Goal: Task Accomplishment & Management: Use online tool/utility

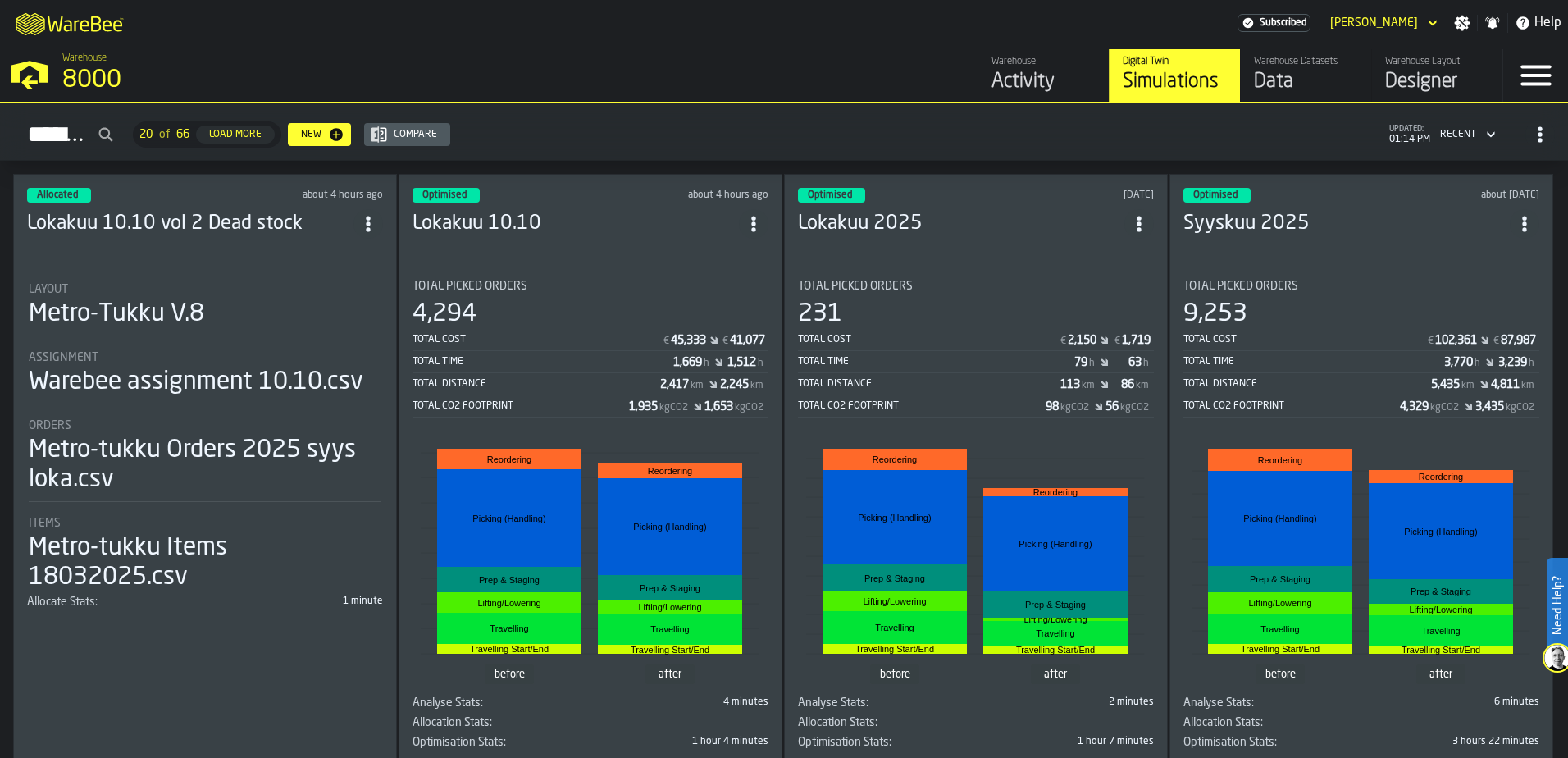
click at [680, 267] on section "Total Picked Orders 4,294 Total Cost € 45,333 € 41,077 Total Time 1,669 h 1,512…" at bounding box center [591, 511] width 356 height 489
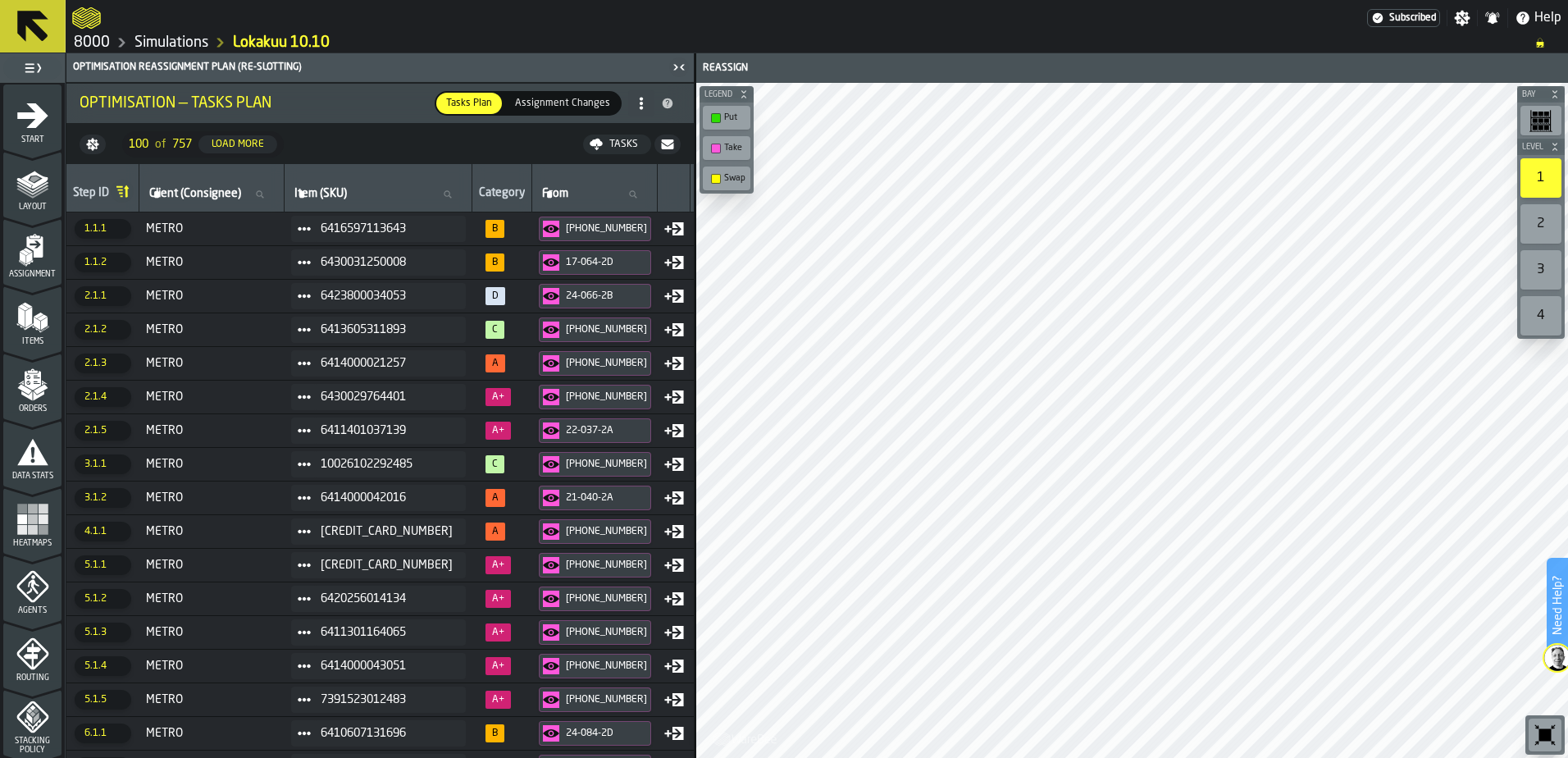
click at [569, 100] on span "Assignment Changes" at bounding box center [563, 103] width 109 height 15
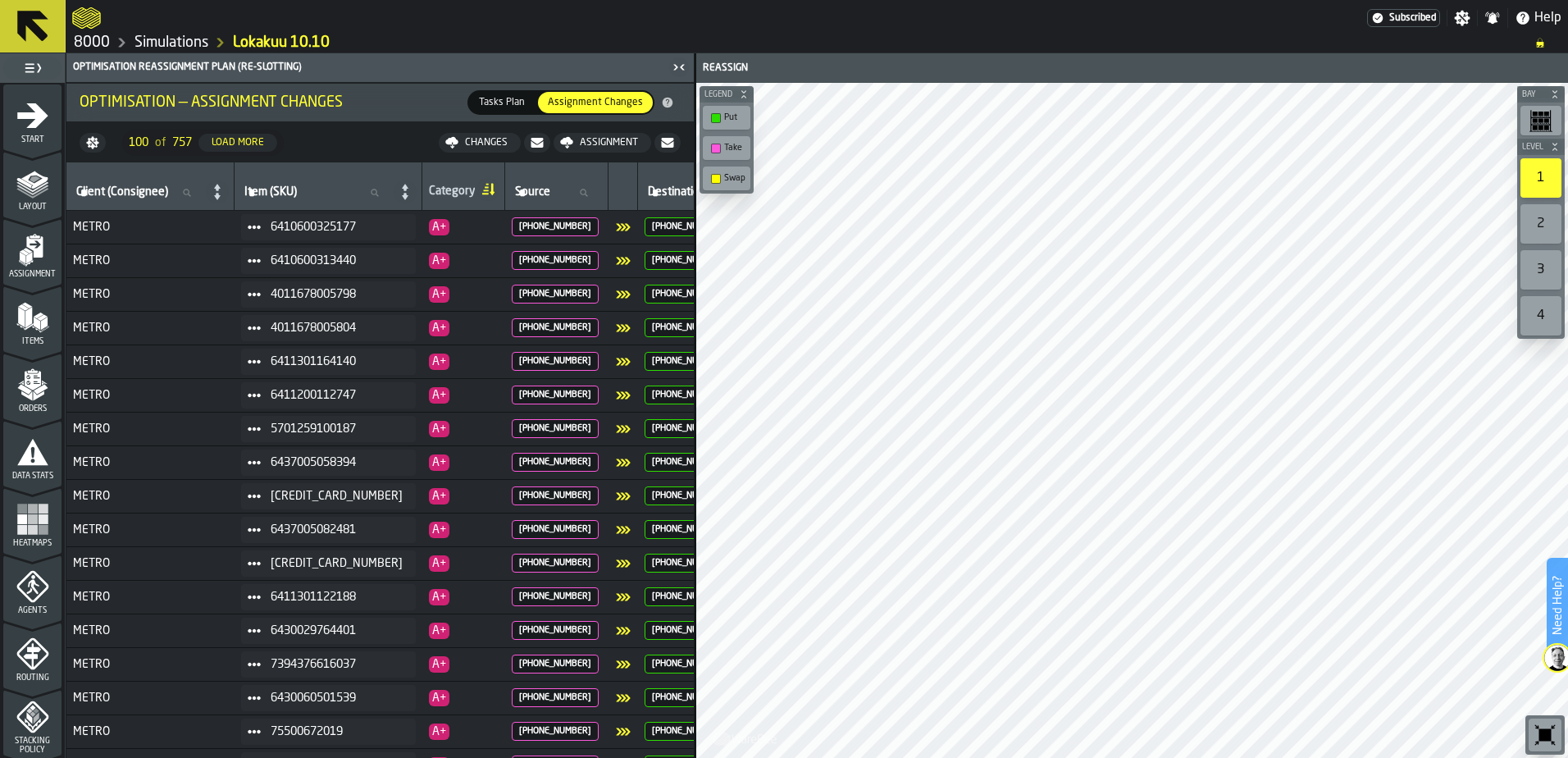
click at [502, 139] on div "Changes" at bounding box center [486, 142] width 56 height 12
click at [479, 136] on span "Download (csv)" at bounding box center [476, 142] width 77 height 13
click at [1152, 17] on div at bounding box center [720, 18] width 1295 height 29
click at [616, 144] on div "Assignment" at bounding box center [609, 142] width 71 height 12
click at [599, 142] on span "Download (csv)" at bounding box center [606, 142] width 77 height 13
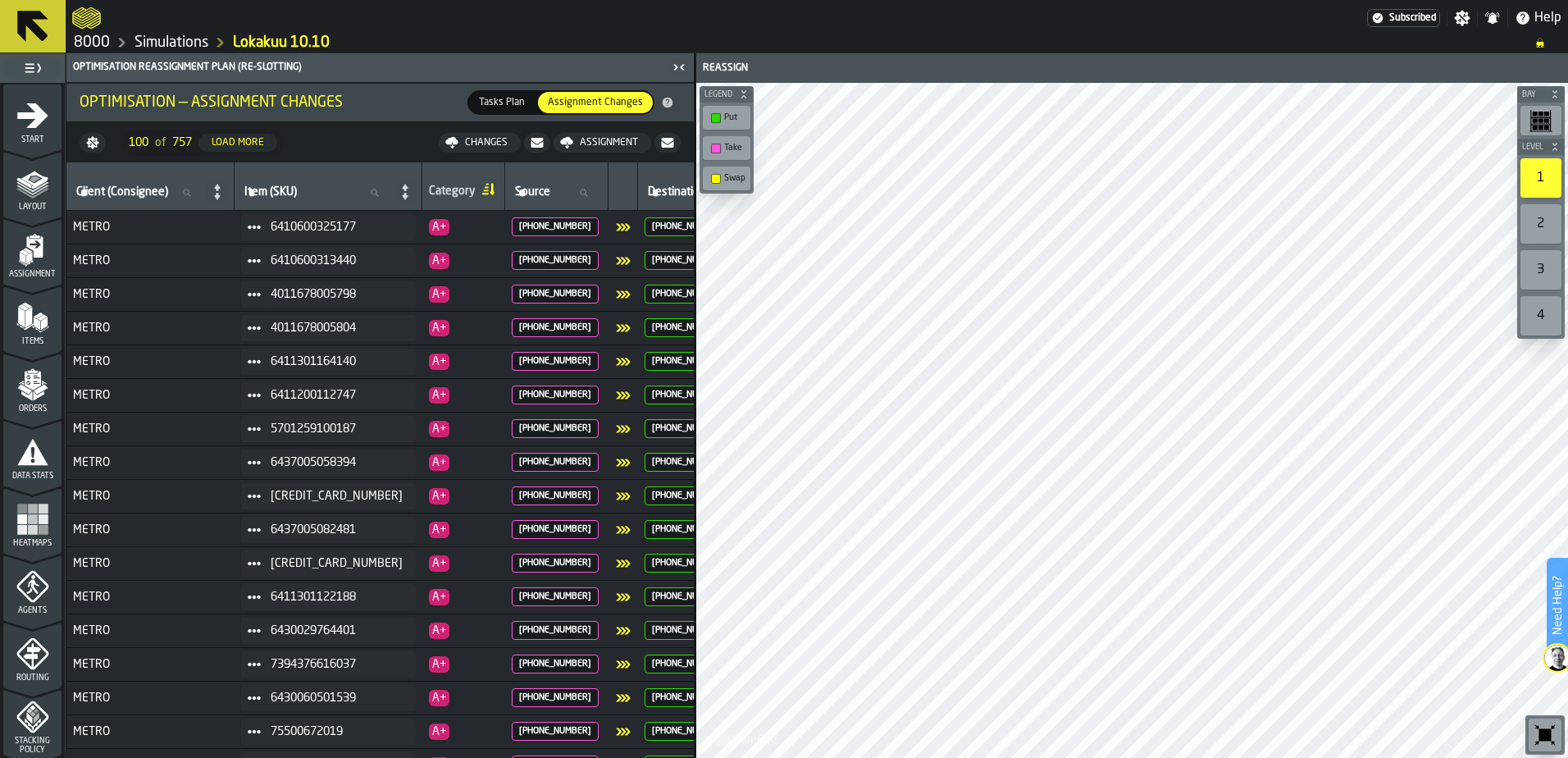
click at [951, 38] on ol "8000 Simulations Lokakuu 10.10" at bounding box center [795, 43] width 1447 height 20
click at [522, 96] on span "Tasks Plan" at bounding box center [501, 102] width 59 height 15
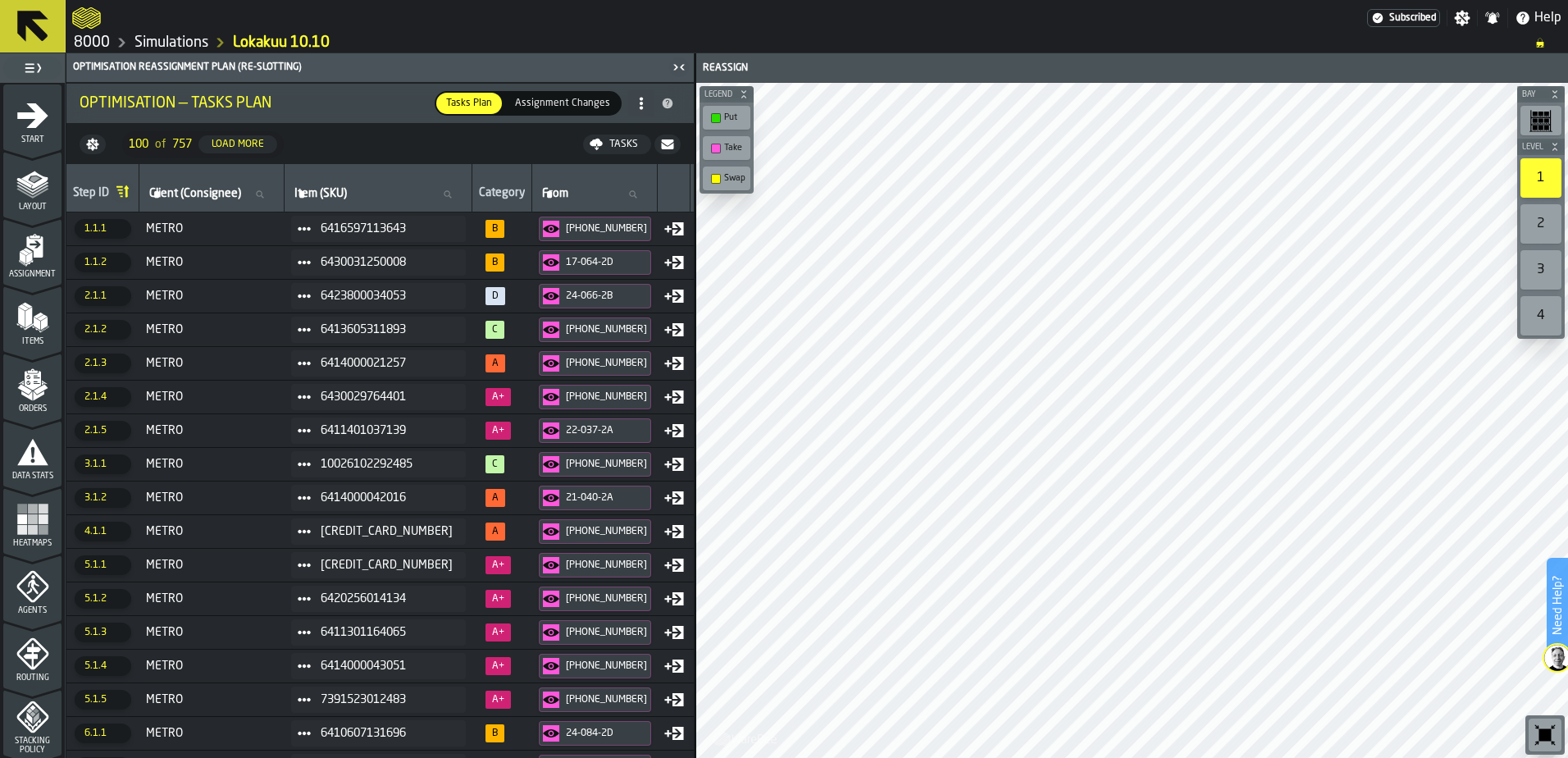
click at [89, 141] on icon "button-" at bounding box center [91, 143] width 12 height 12
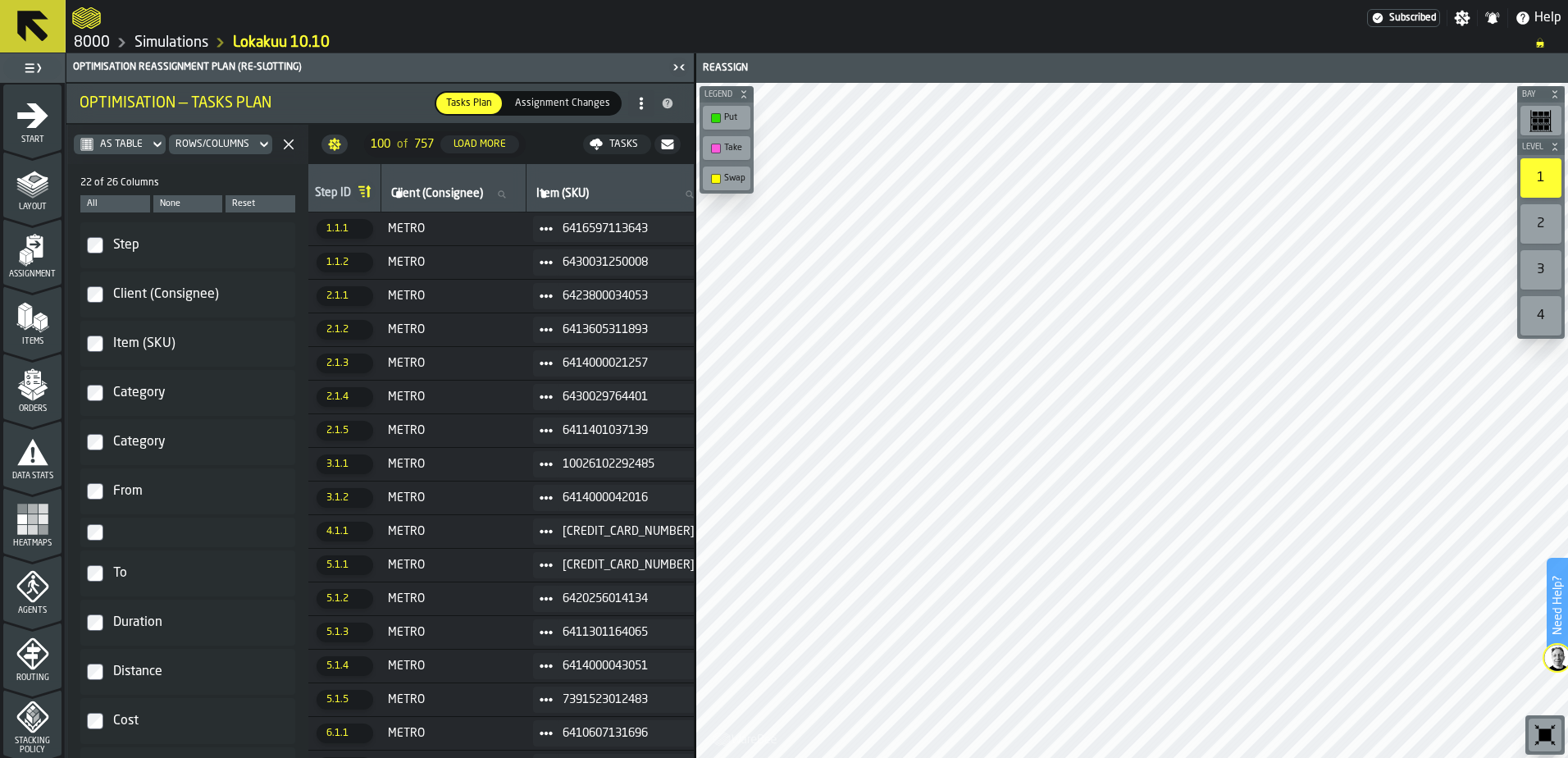
drag, startPoint x: 89, startPoint y: 141, endPoint x: 474, endPoint y: 35, distance: 399.3
click at [474, 35] on ol "8000 Simulations Lokakuu 10.10" at bounding box center [795, 43] width 1447 height 20
click at [287, 142] on polygon "button-" at bounding box center [289, 145] width 11 height 11
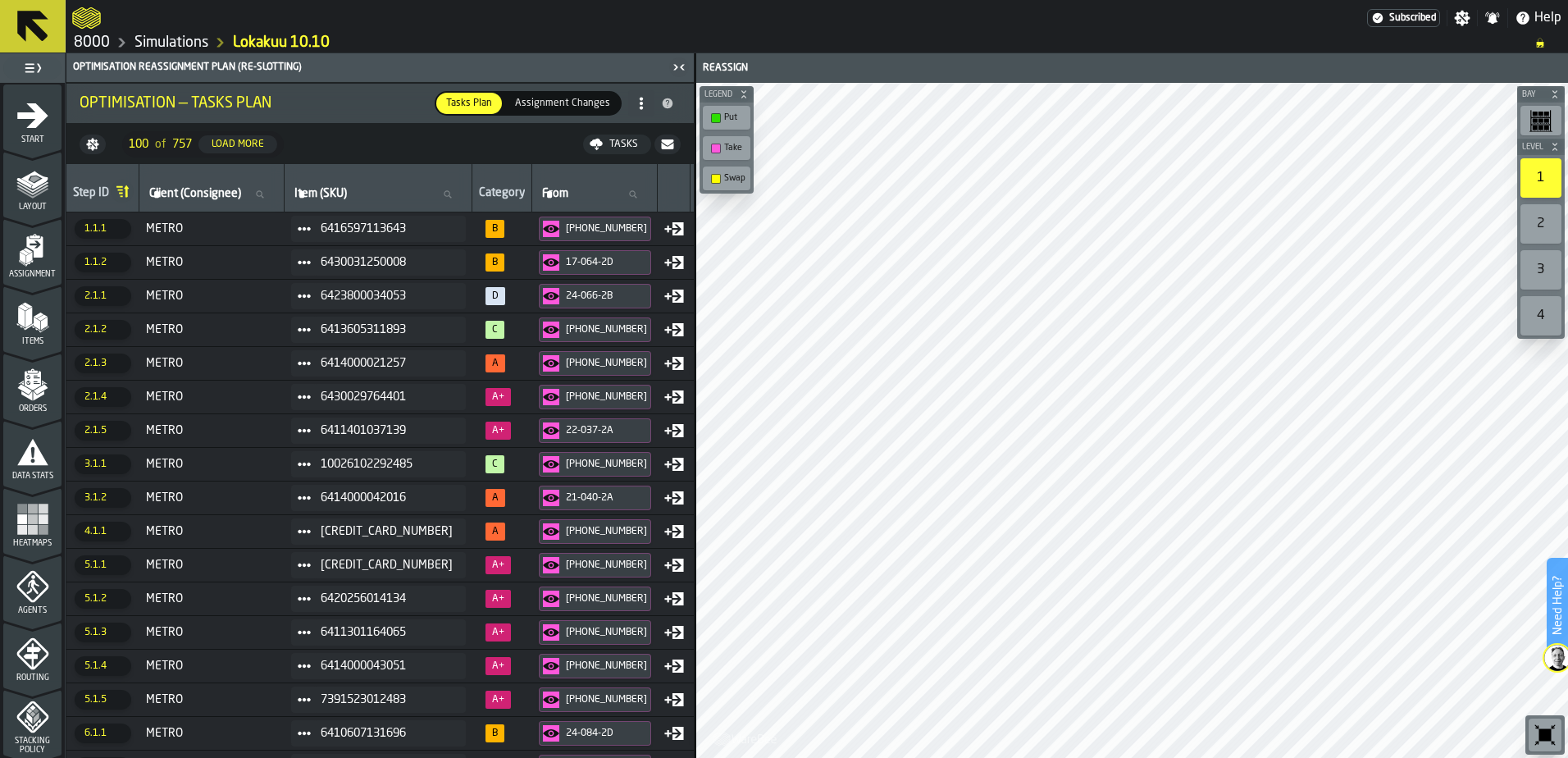
click at [141, 142] on span "100" at bounding box center [139, 144] width 20 height 13
click at [416, 26] on div at bounding box center [720, 18] width 1295 height 29
click at [191, 143] on span "757" at bounding box center [183, 144] width 20 height 13
click at [181, 147] on span "757" at bounding box center [183, 144] width 20 height 13
click at [146, 142] on span "100" at bounding box center [139, 144] width 20 height 13
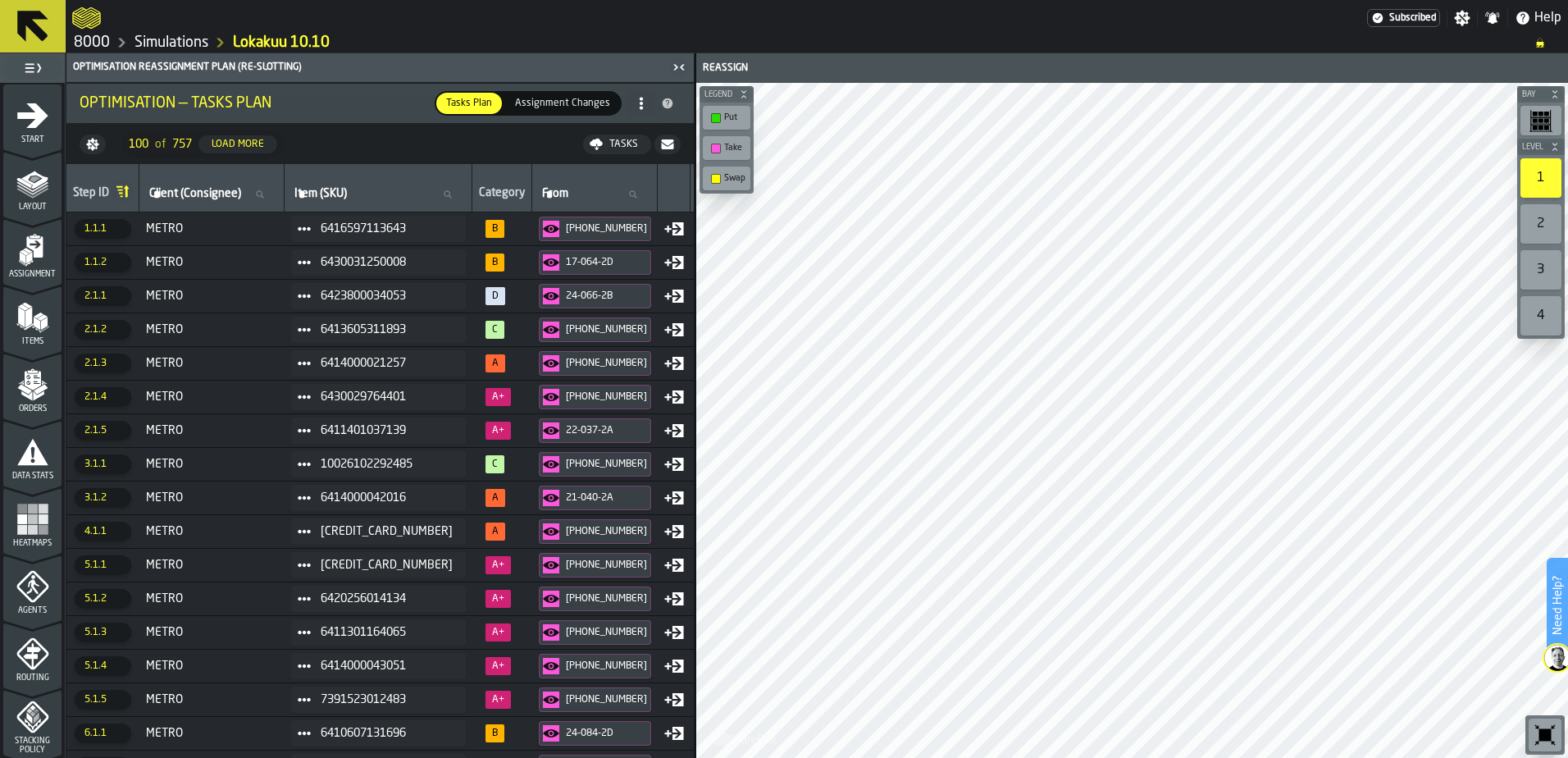
click at [196, 141] on div "100 of 757 Load More" at bounding box center [203, 144] width 149 height 18
click at [182, 141] on span "757" at bounding box center [183, 144] width 20 height 13
click at [137, 142] on span "100" at bounding box center [139, 144] width 20 height 13
click at [414, 48] on ol "8000 Simulations Lokakuu 10.10" at bounding box center [795, 43] width 1447 height 20
click at [230, 143] on div "Load More" at bounding box center [237, 144] width 66 height 12
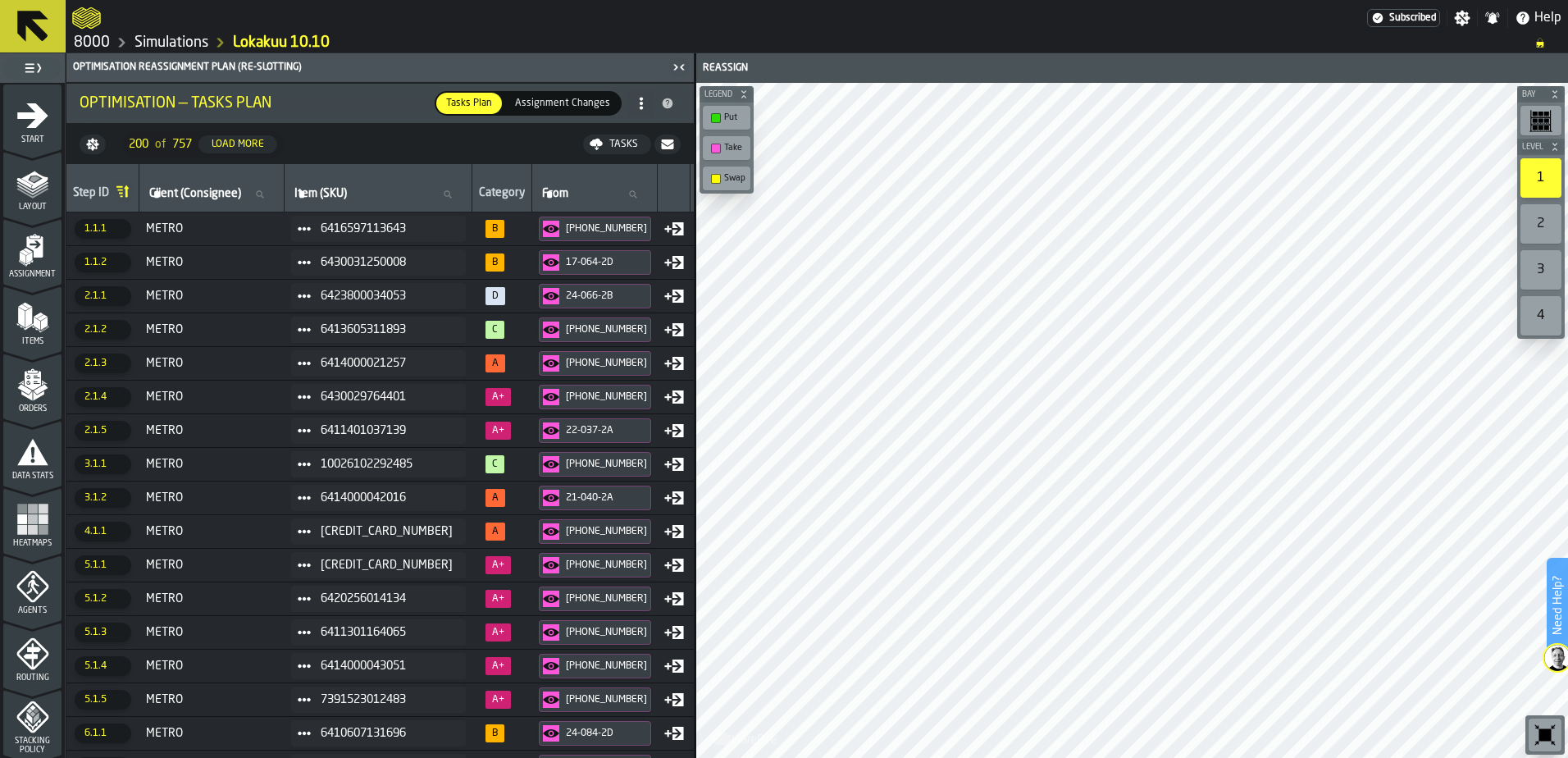
click at [222, 141] on div "Load More" at bounding box center [237, 144] width 66 height 12
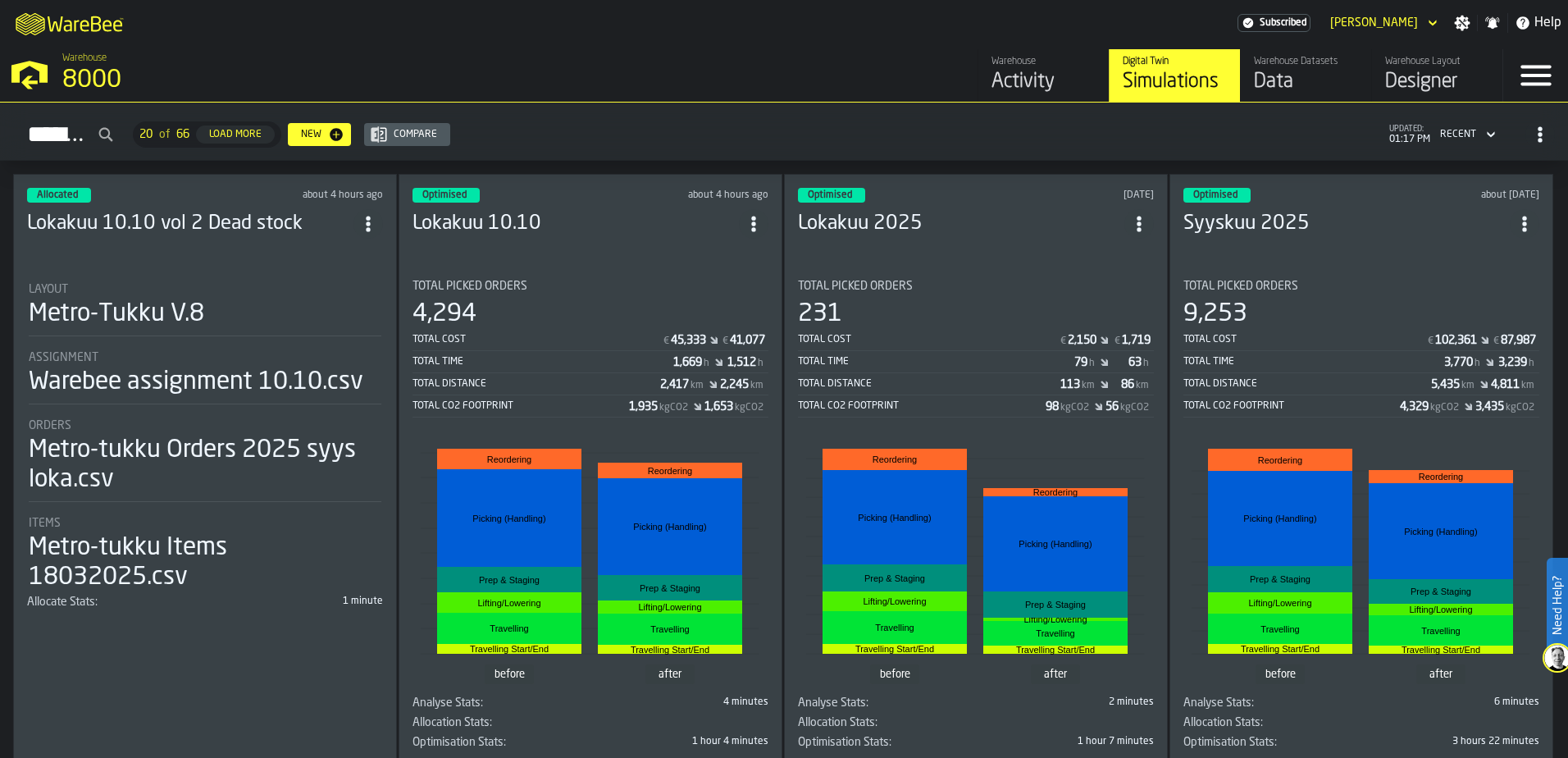
click at [658, 223] on h3 "Lokakuu 10.10" at bounding box center [575, 224] width 326 height 26
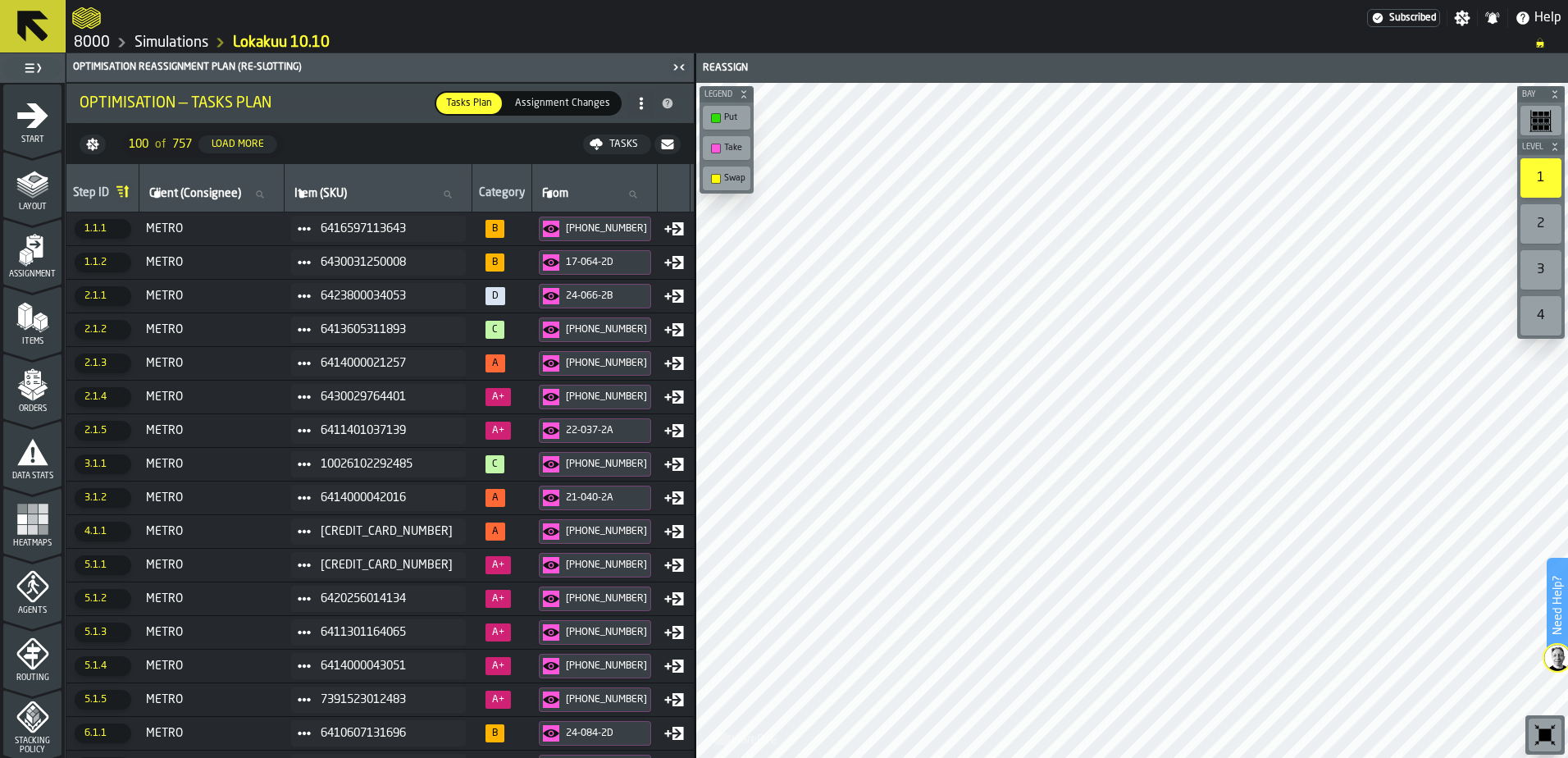
click at [143, 142] on span "100" at bounding box center [139, 144] width 20 height 13
type input "**"
click at [633, 106] on span at bounding box center [641, 103] width 26 height 26
click at [623, 138] on div "Task Management: ON" at bounding box center [577, 136] width 134 height 20
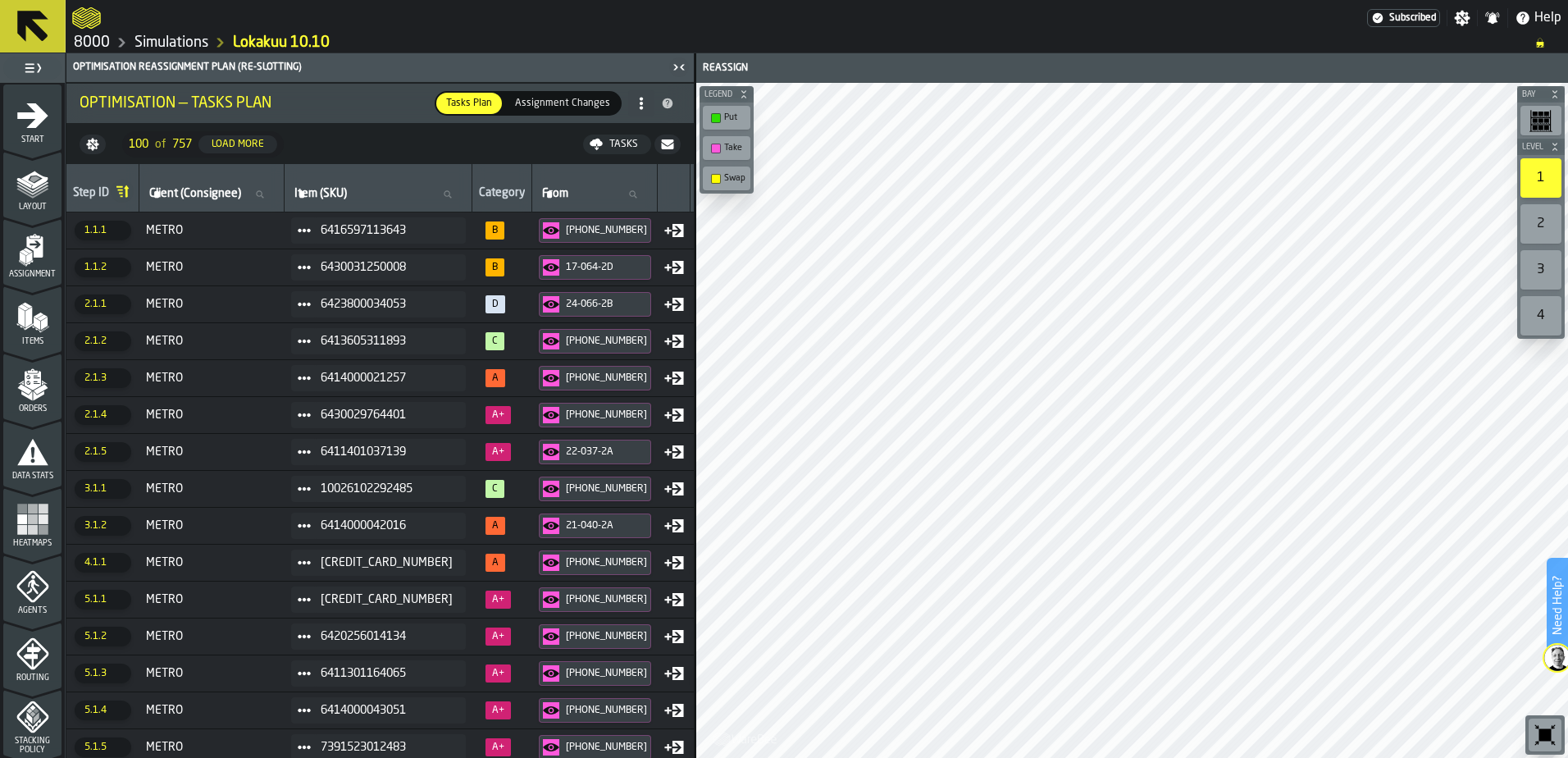
click at [644, 107] on icon at bounding box center [641, 103] width 13 height 13
click at [626, 173] on div "Task Management: OFF" at bounding box center [577, 175] width 134 height 20
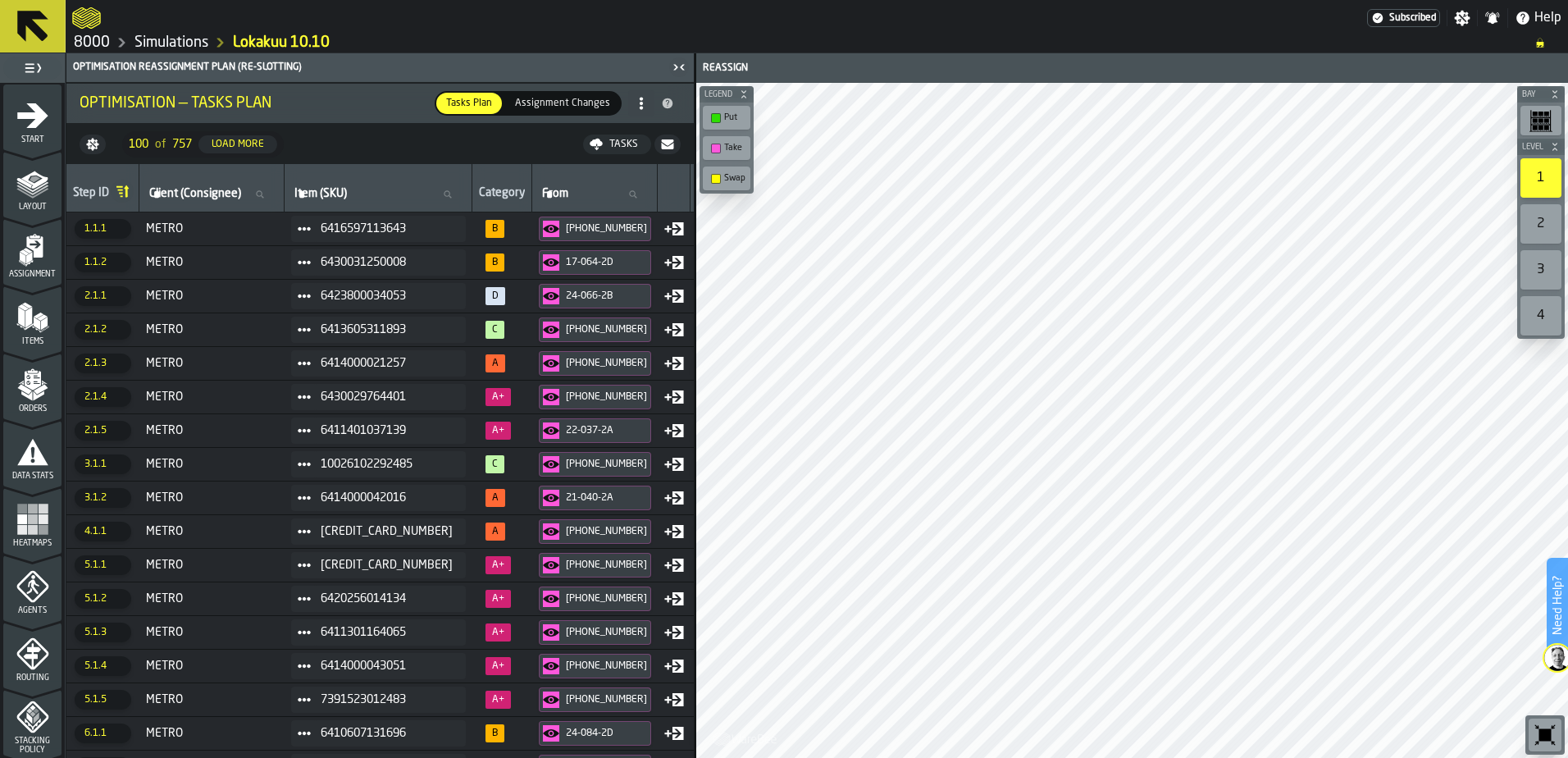
click at [639, 112] on span at bounding box center [641, 103] width 26 height 26
click at [625, 141] on div "Task Management: ON" at bounding box center [577, 136] width 134 height 20
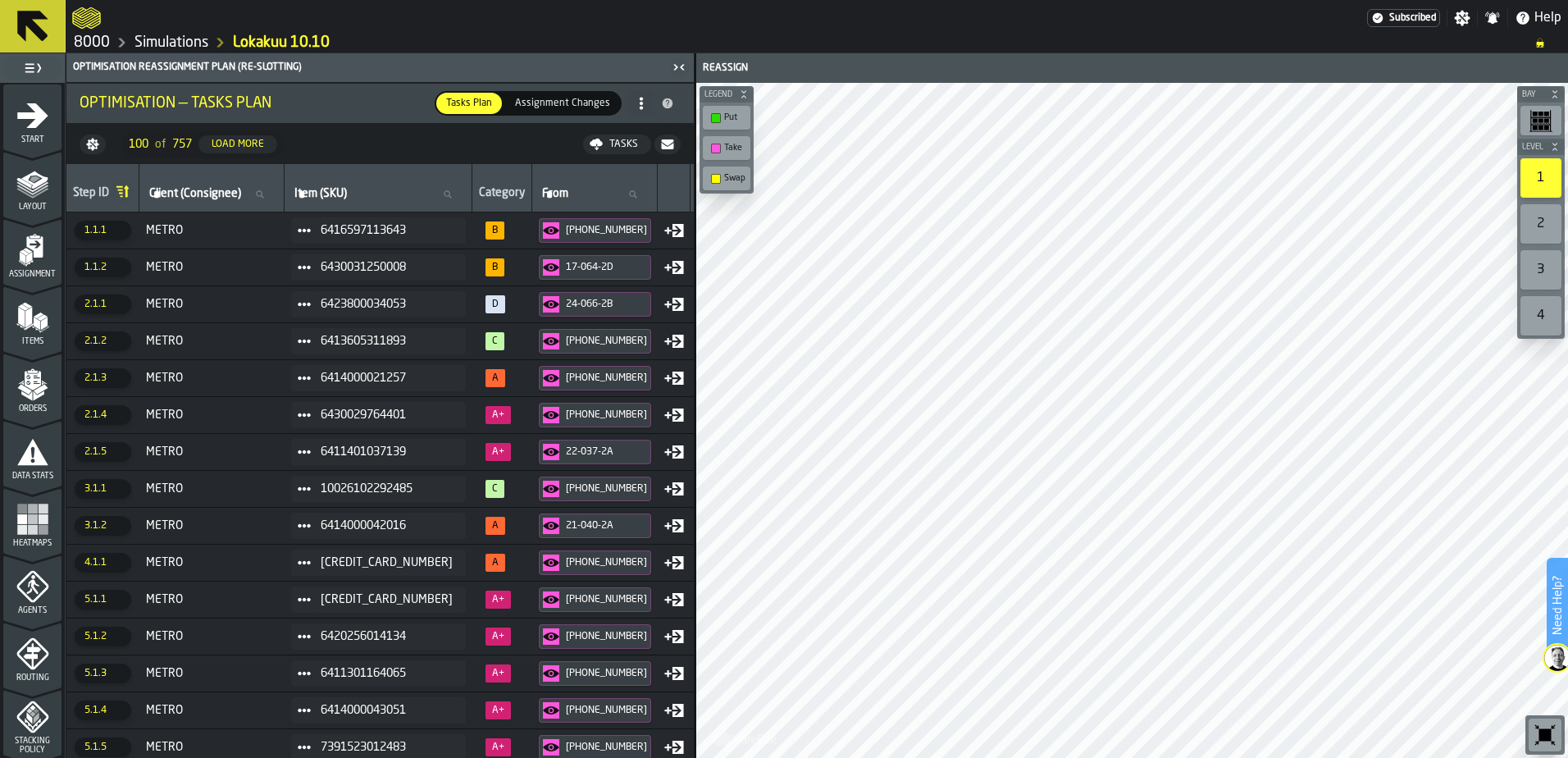
click at [635, 107] on icon at bounding box center [641, 103] width 13 height 13
click at [614, 169] on div "Task Management: OFF" at bounding box center [577, 175] width 134 height 20
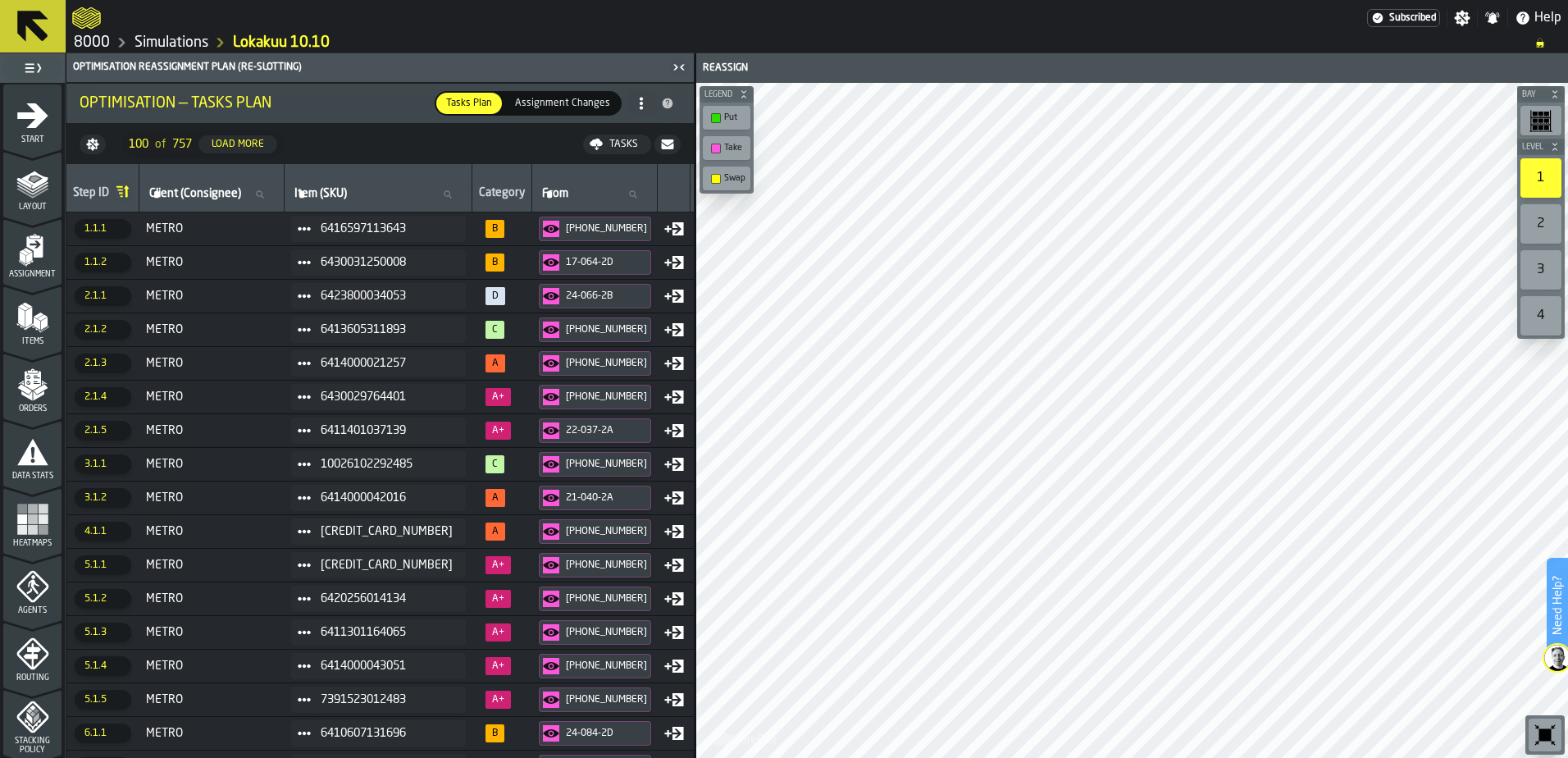
click at [93, 40] on link "8000" at bounding box center [92, 43] width 37 height 18
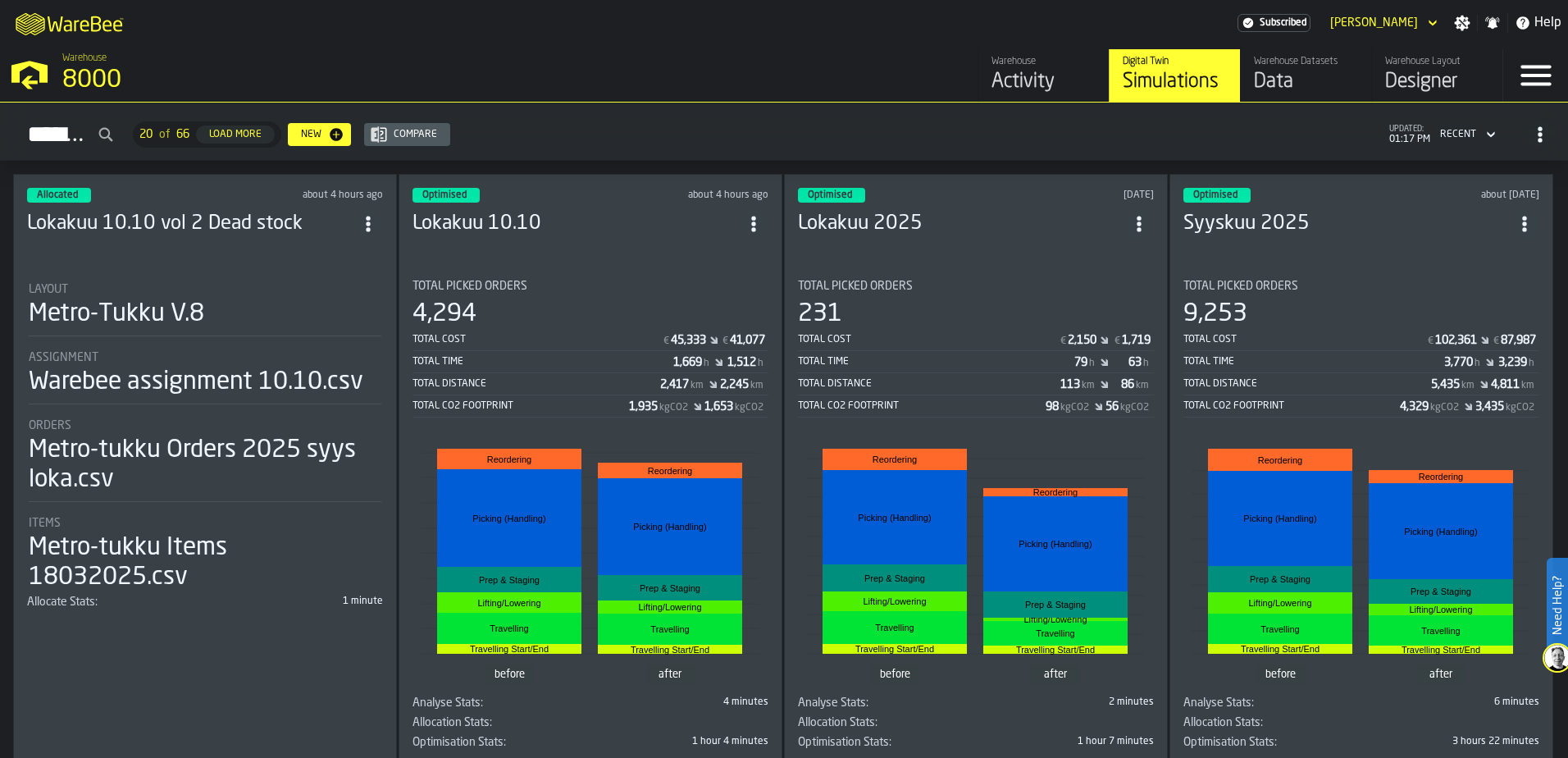
click at [1464, 26] on icon "button-toggle-Settings" at bounding box center [1462, 23] width 16 height 16
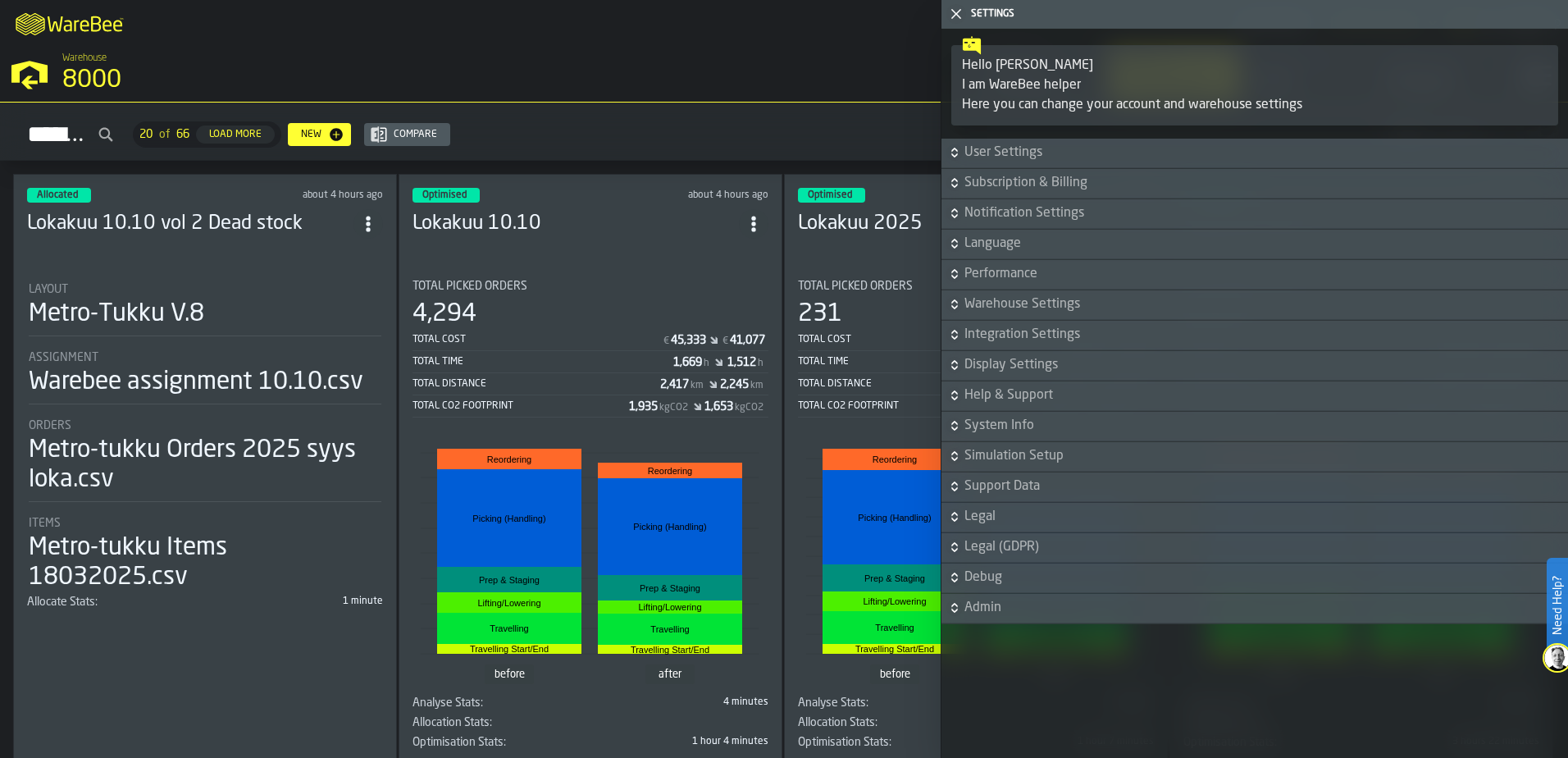
click at [953, 246] on icon "button-" at bounding box center [954, 244] width 16 height 16
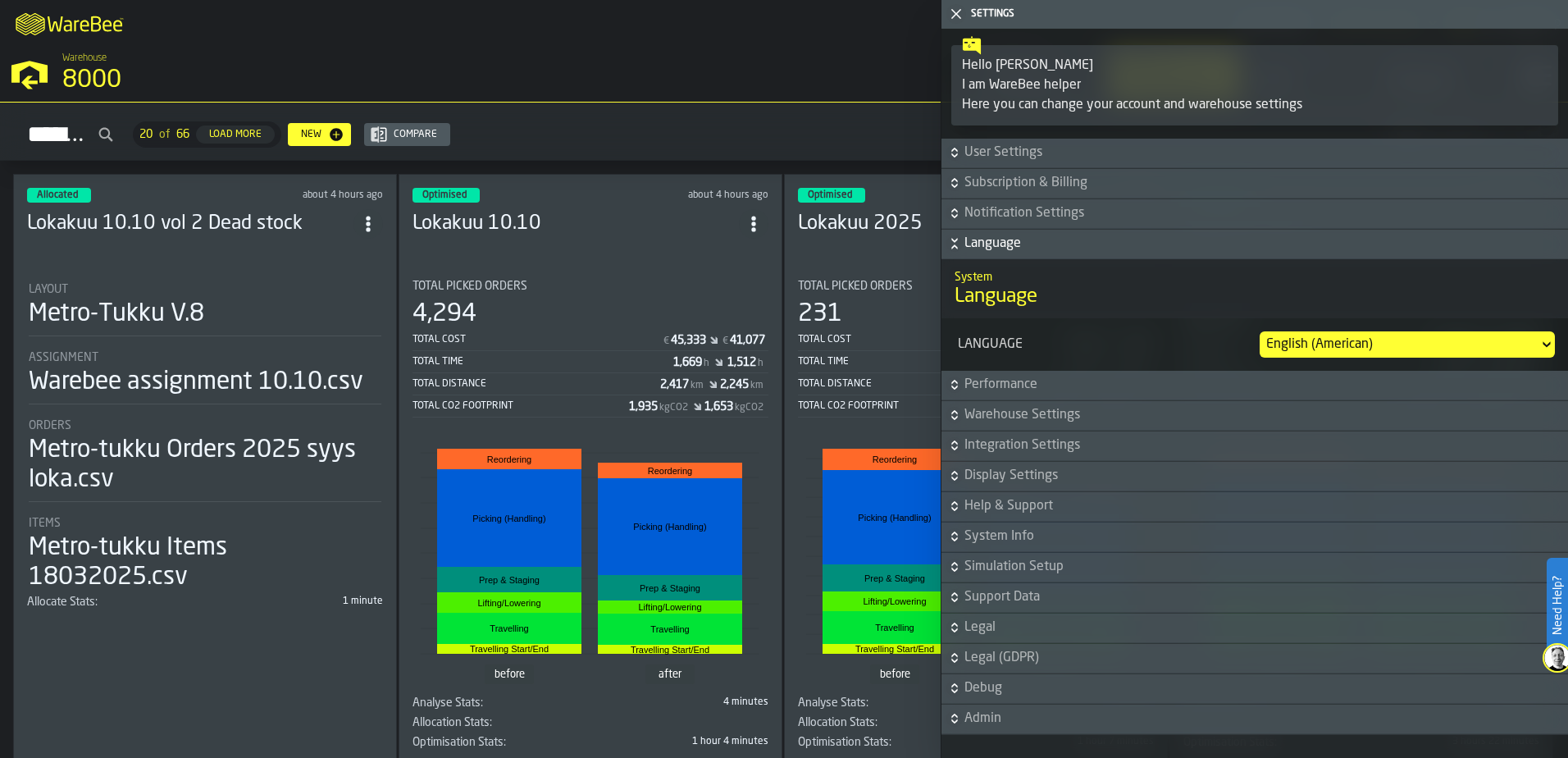
click at [1313, 342] on div "English (American)" at bounding box center [1398, 344] width 266 height 20
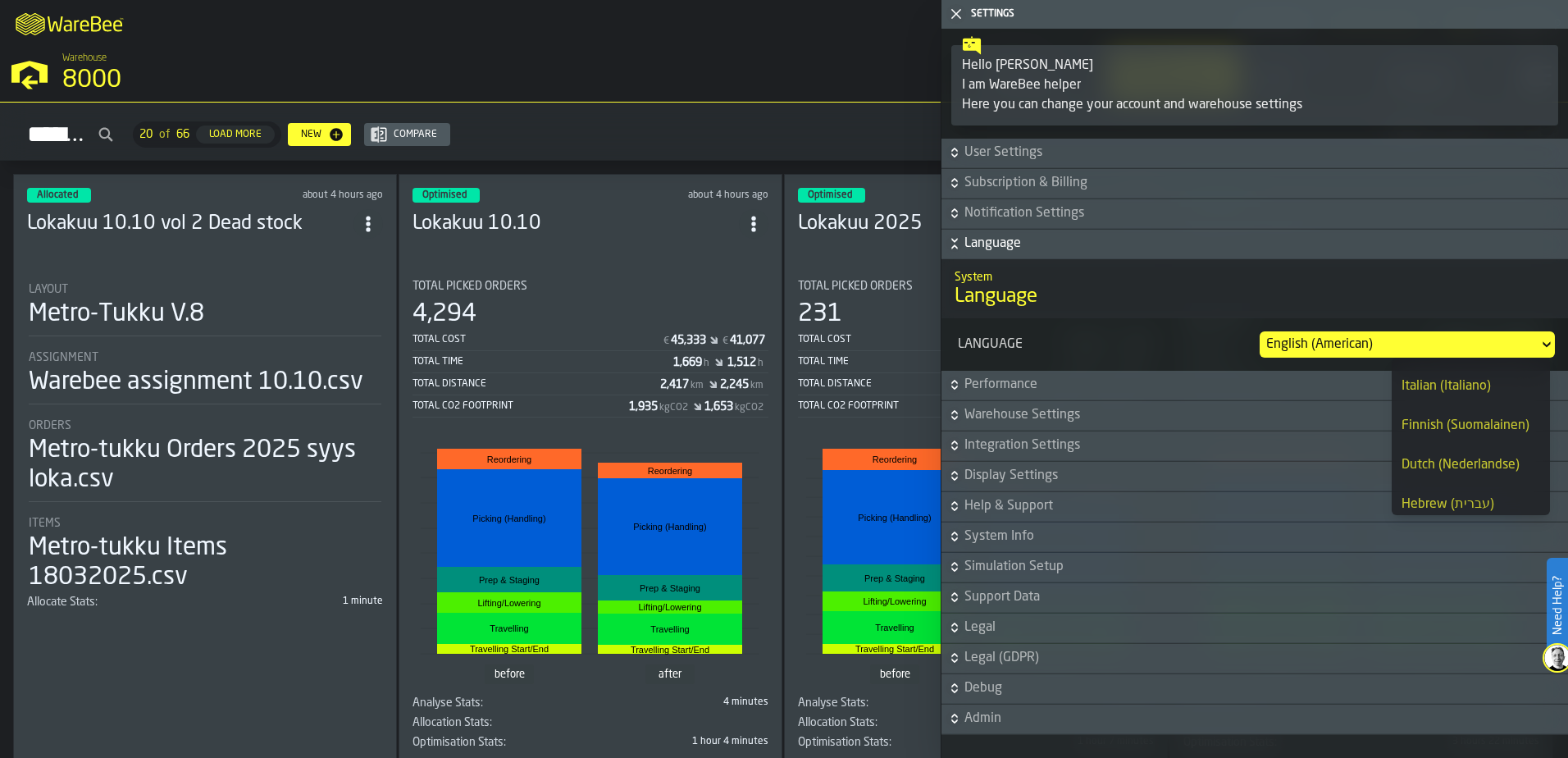
scroll to position [229, 0]
click at [1449, 471] on div "Finnish (Suomalainen)" at bounding box center [1471, 463] width 139 height 20
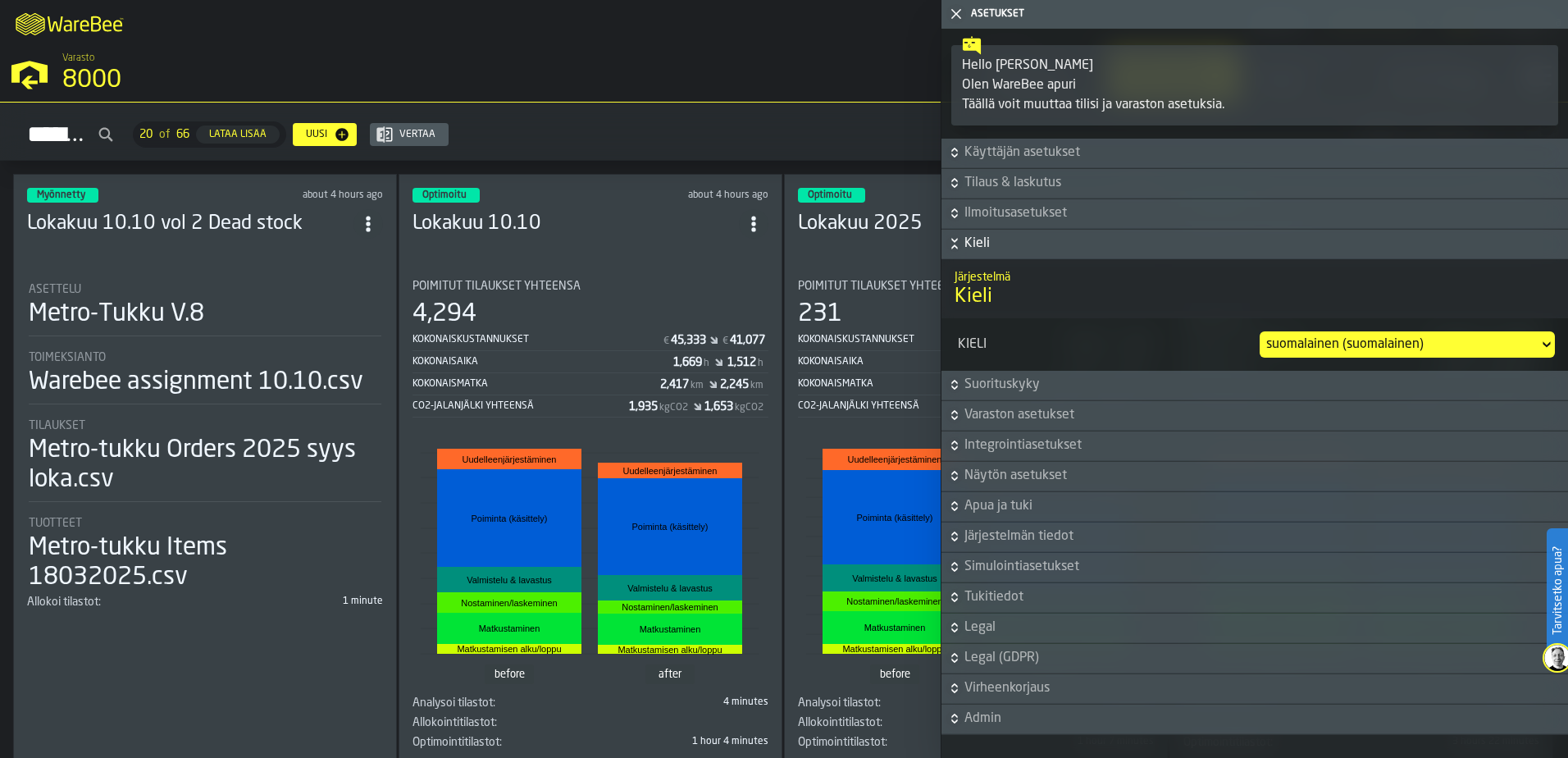
click at [952, 10] on polygon "button-toggle-Sulje minut" at bounding box center [957, 15] width 11 height 11
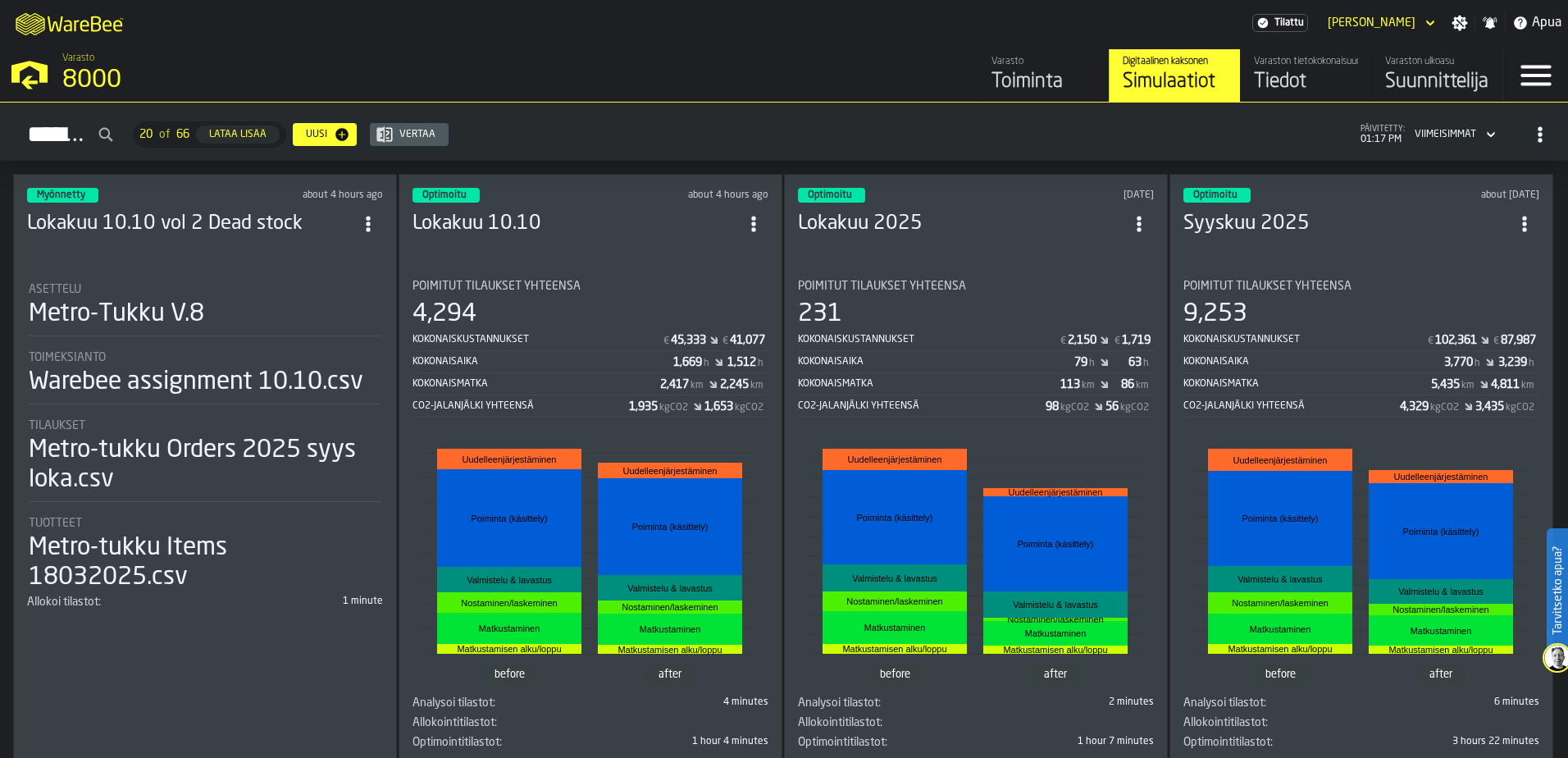
click at [639, 214] on h3 "Lokakuu 10.10" at bounding box center [575, 224] width 326 height 26
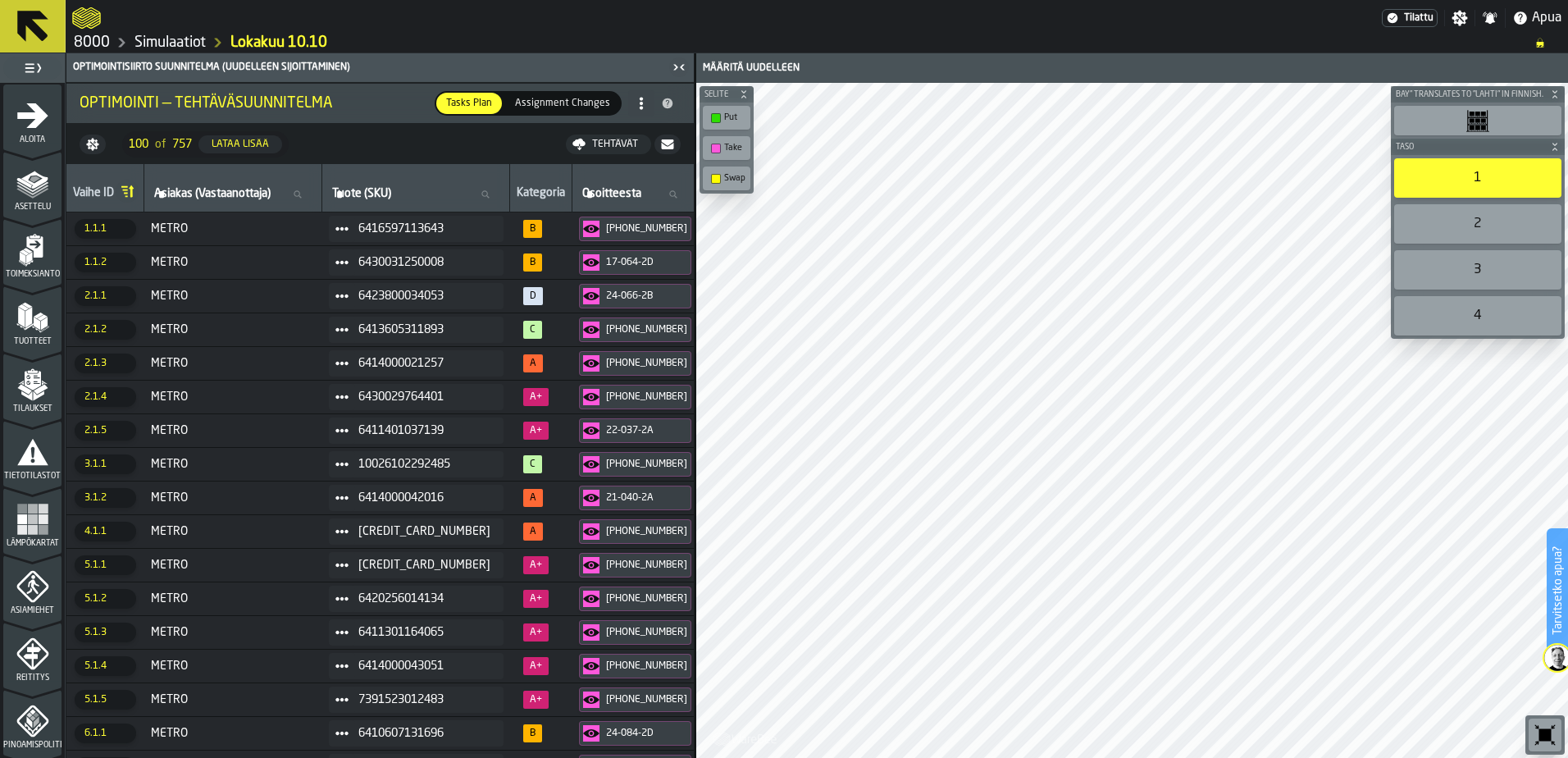
click at [1458, 21] on icon "button-toggle-Asetukset" at bounding box center [1459, 18] width 16 height 16
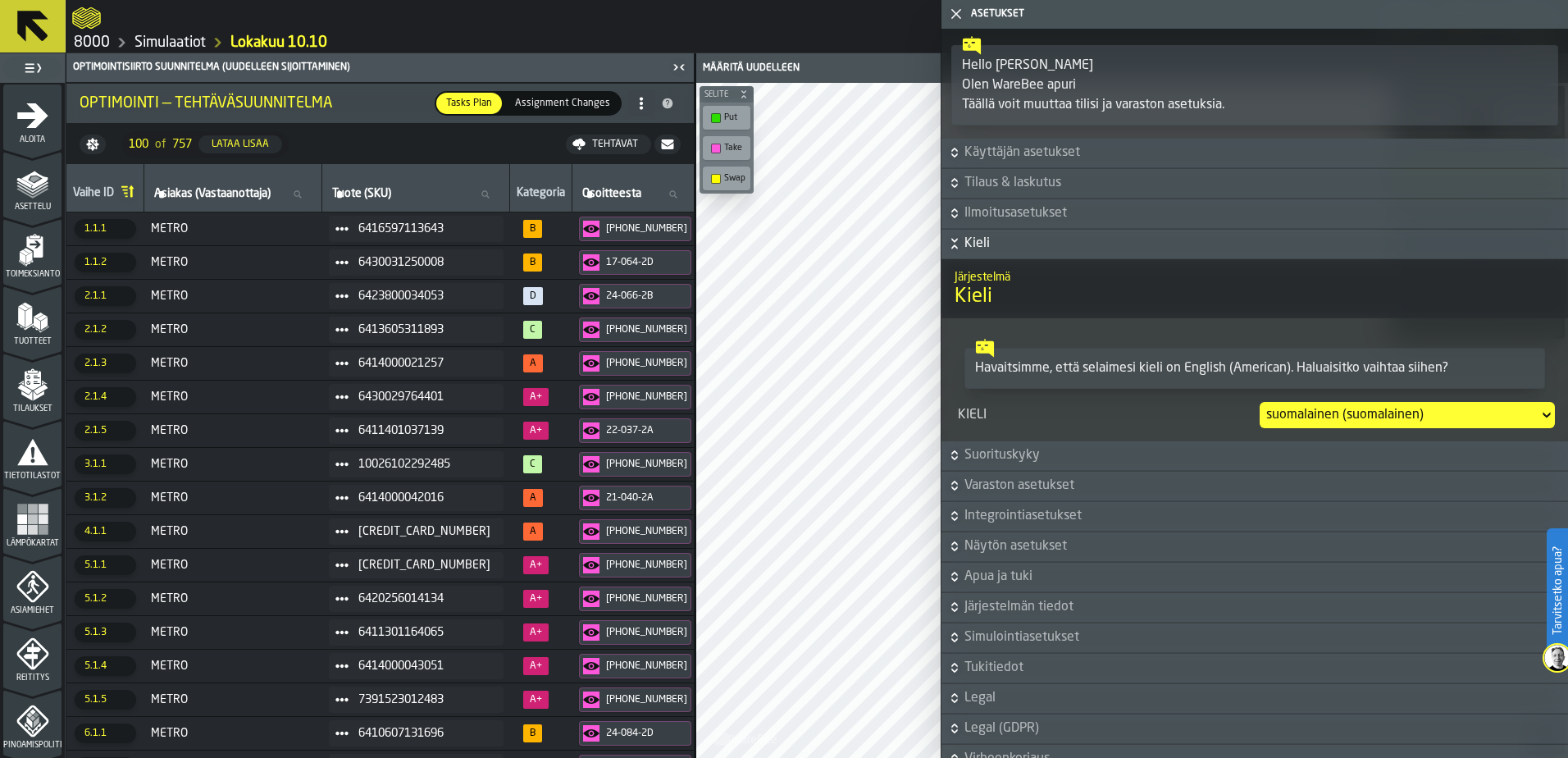
click at [1314, 414] on div "suomalainen (suomalainen)" at bounding box center [1398, 416] width 266 height 20
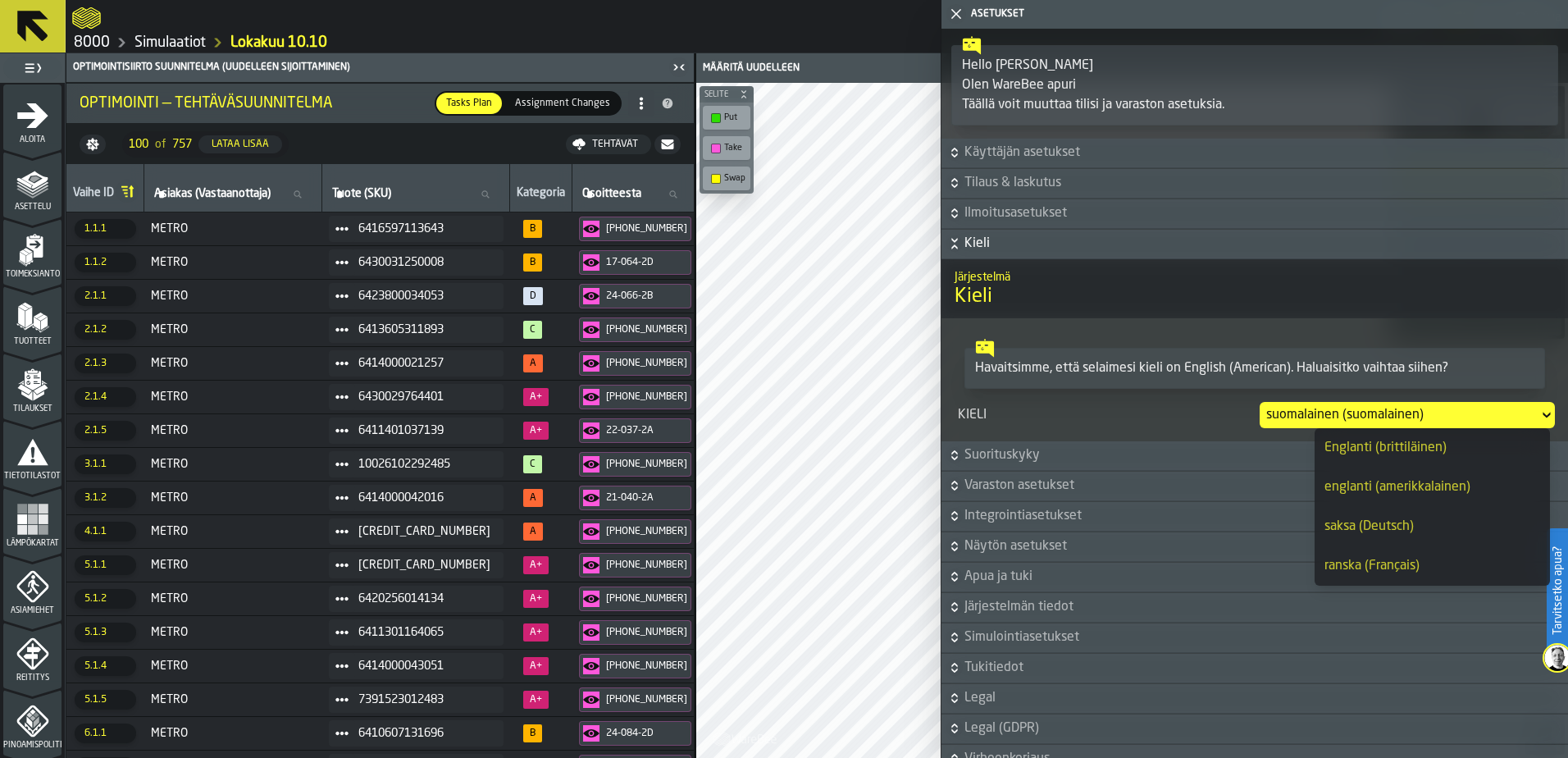
click at [1413, 484] on div "englanti (amerikkalainen)" at bounding box center [1432, 488] width 216 height 20
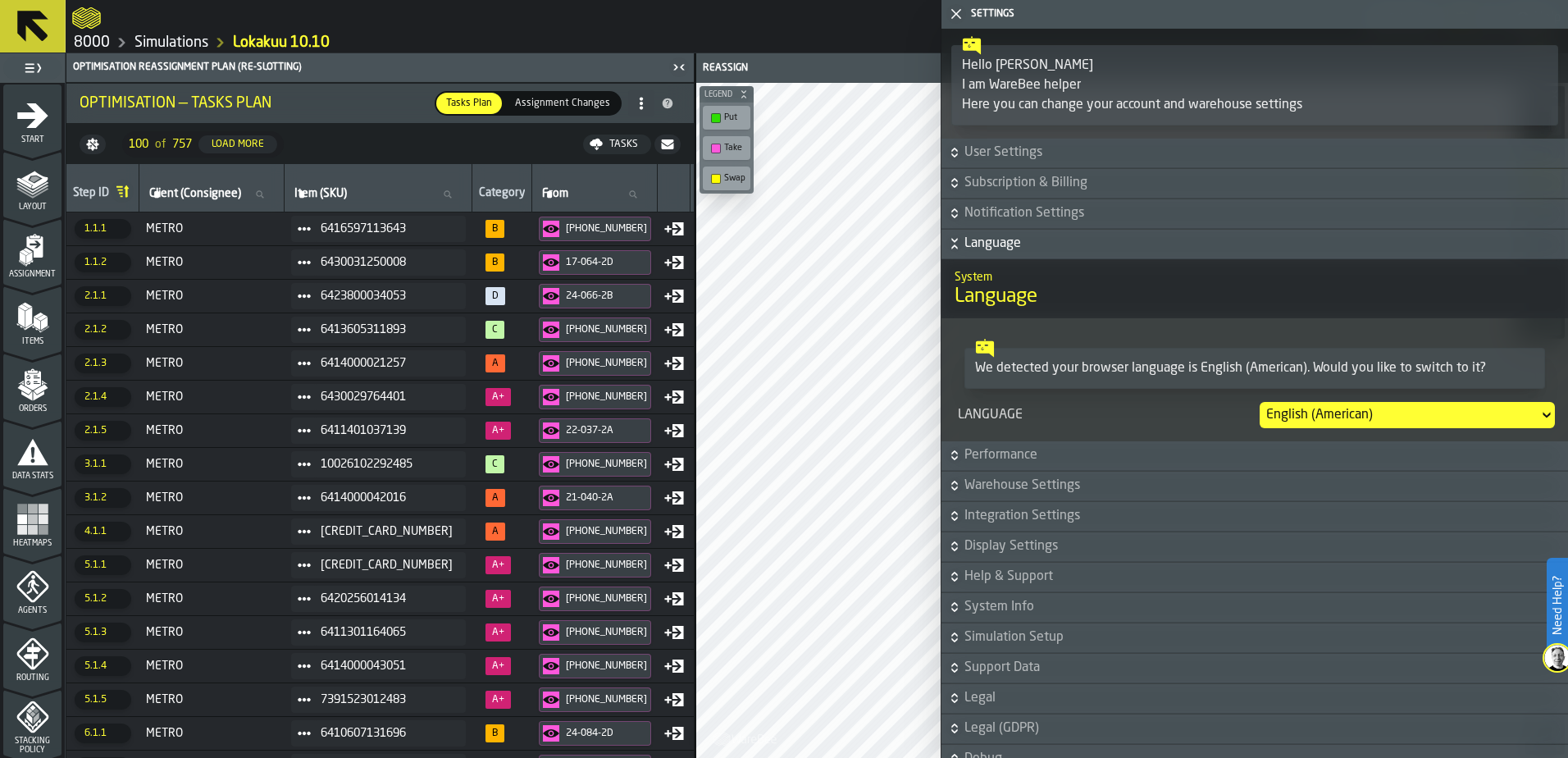
click at [1164, 421] on div "Language" at bounding box center [1105, 416] width 301 height 20
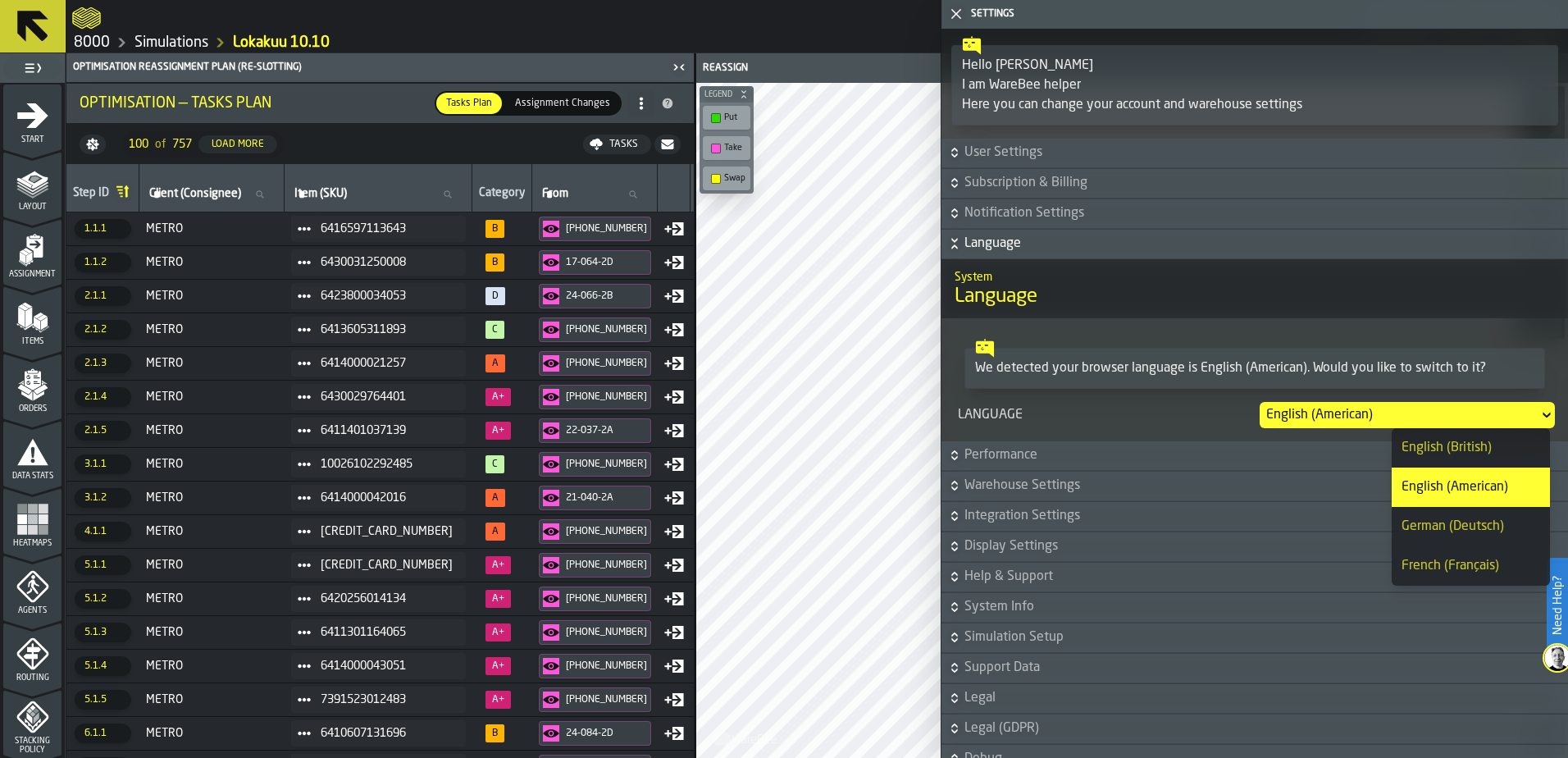
click at [1164, 421] on div "Language" at bounding box center [1105, 416] width 301 height 20
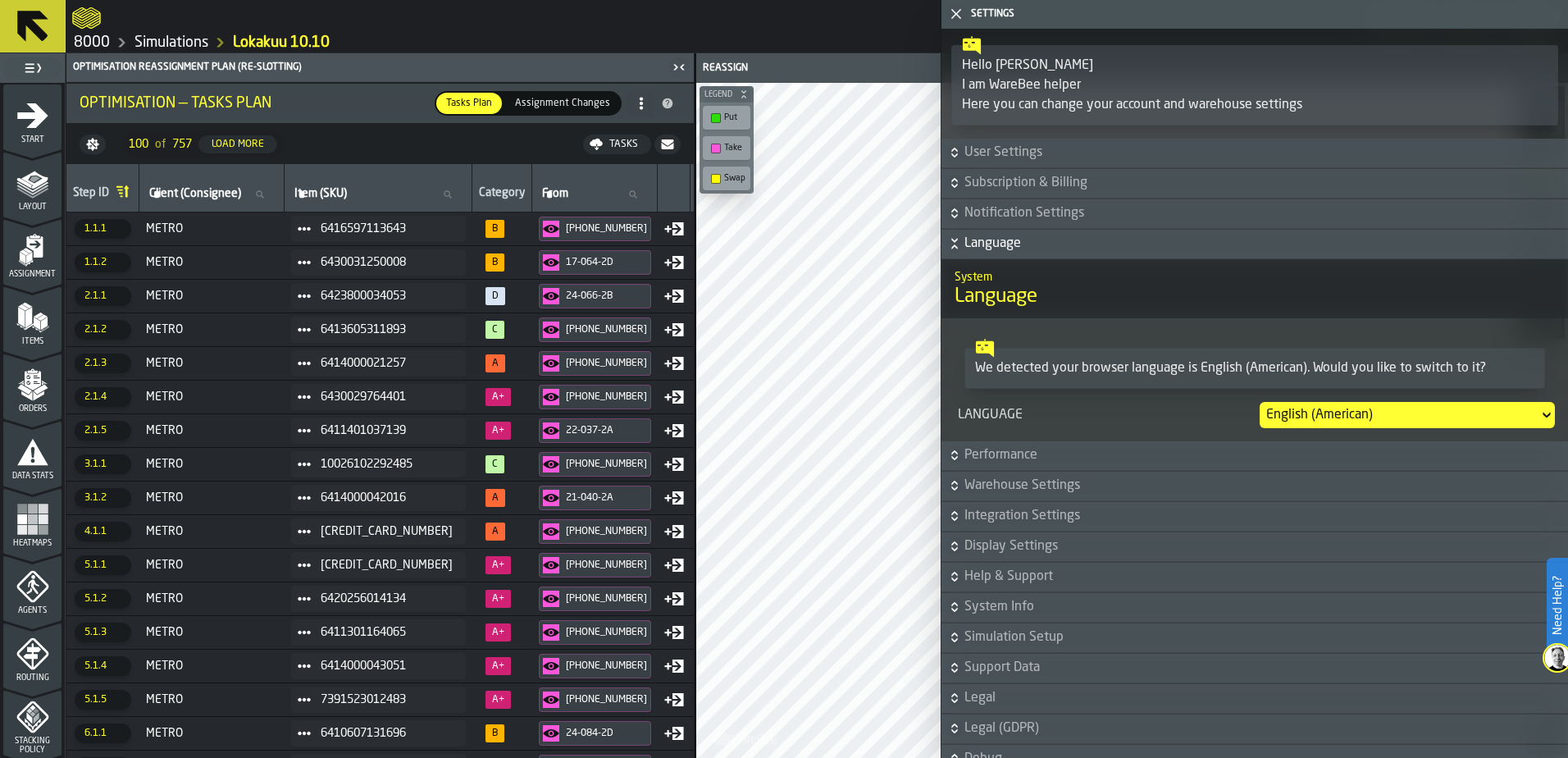
click at [956, 247] on icon "button-" at bounding box center [954, 247] width 5 height 4
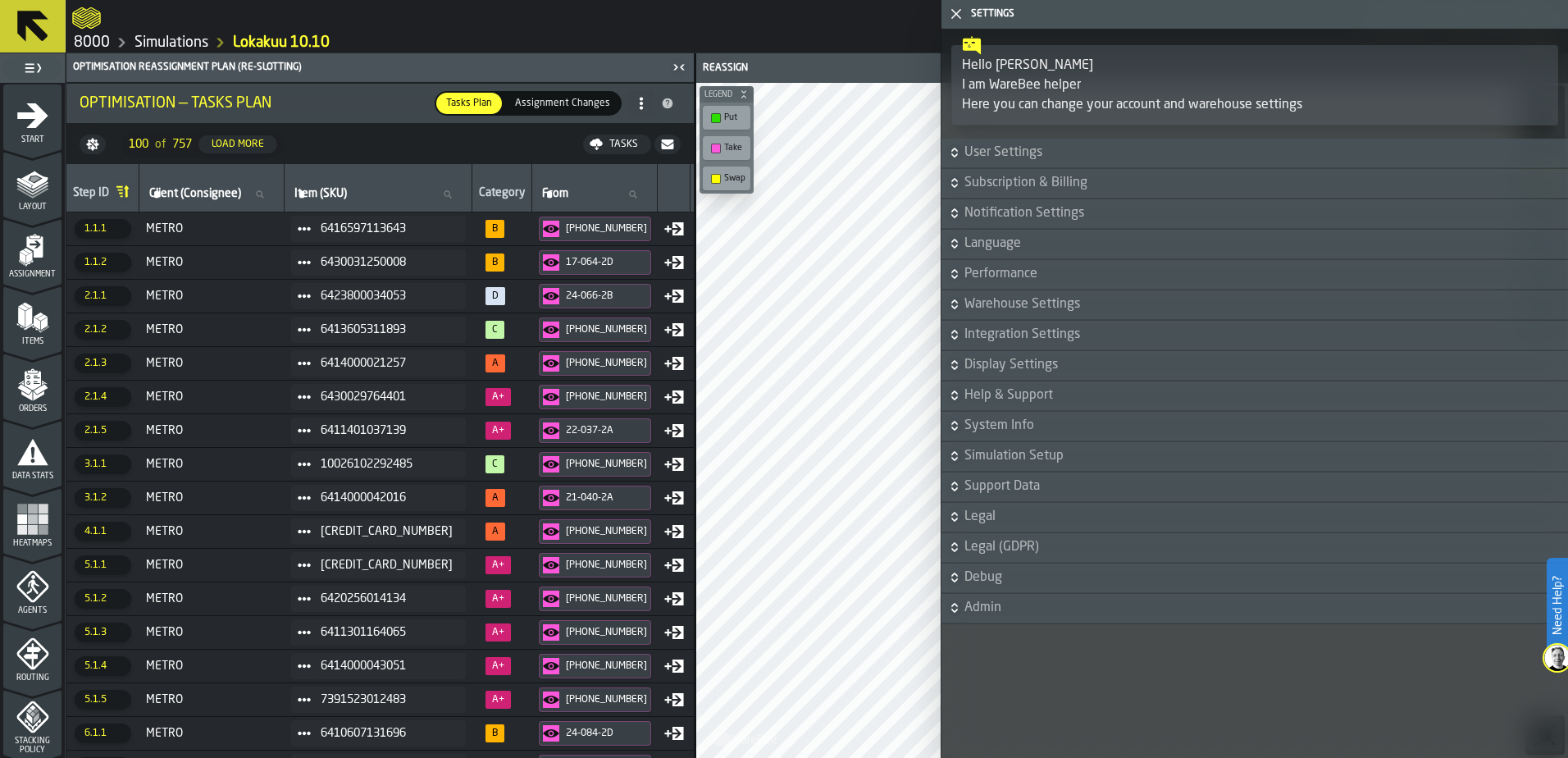
click at [956, 363] on icon "button-" at bounding box center [954, 362] width 5 height 4
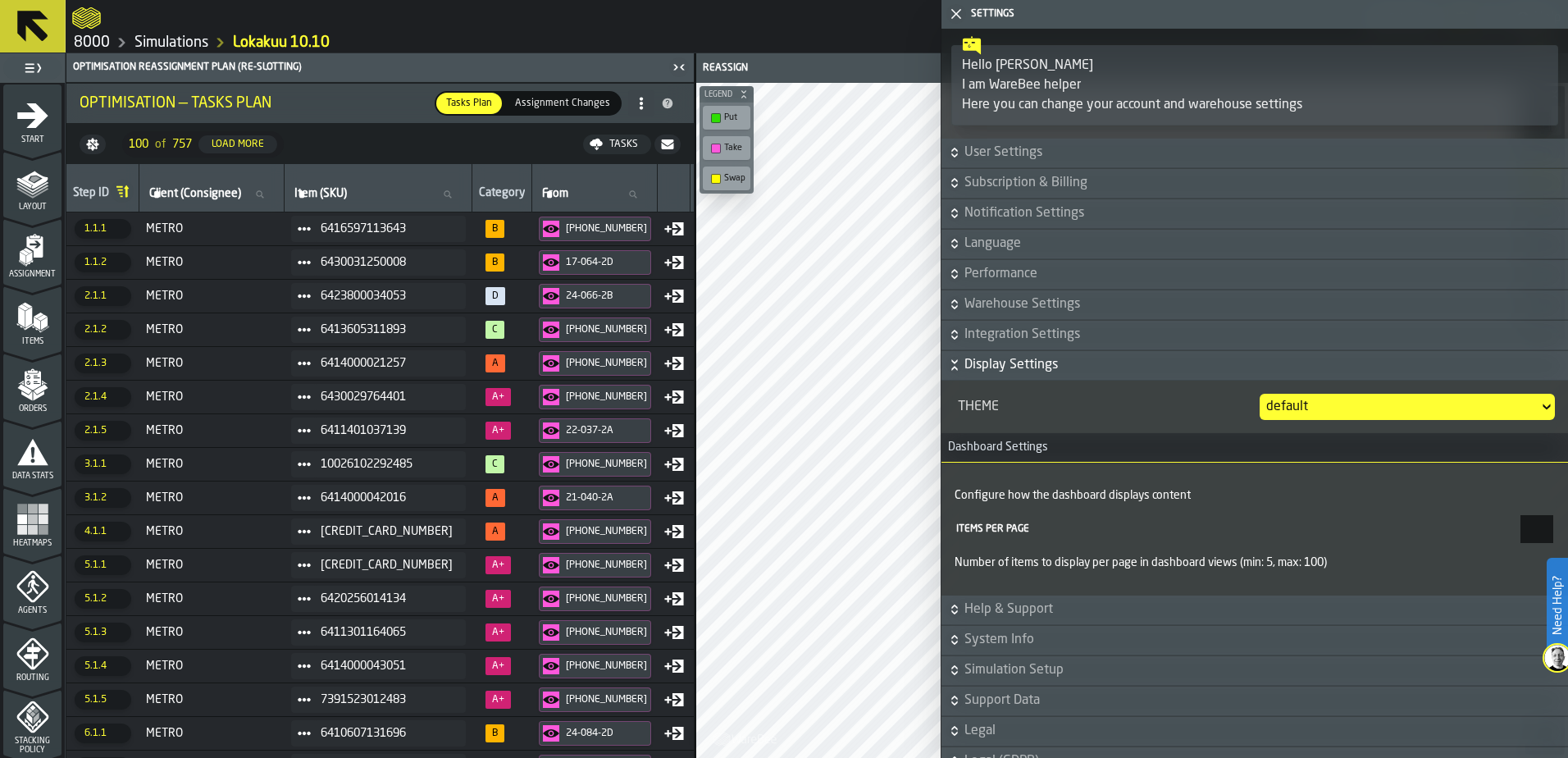
click at [956, 364] on icon "button-" at bounding box center [954, 365] width 16 height 16
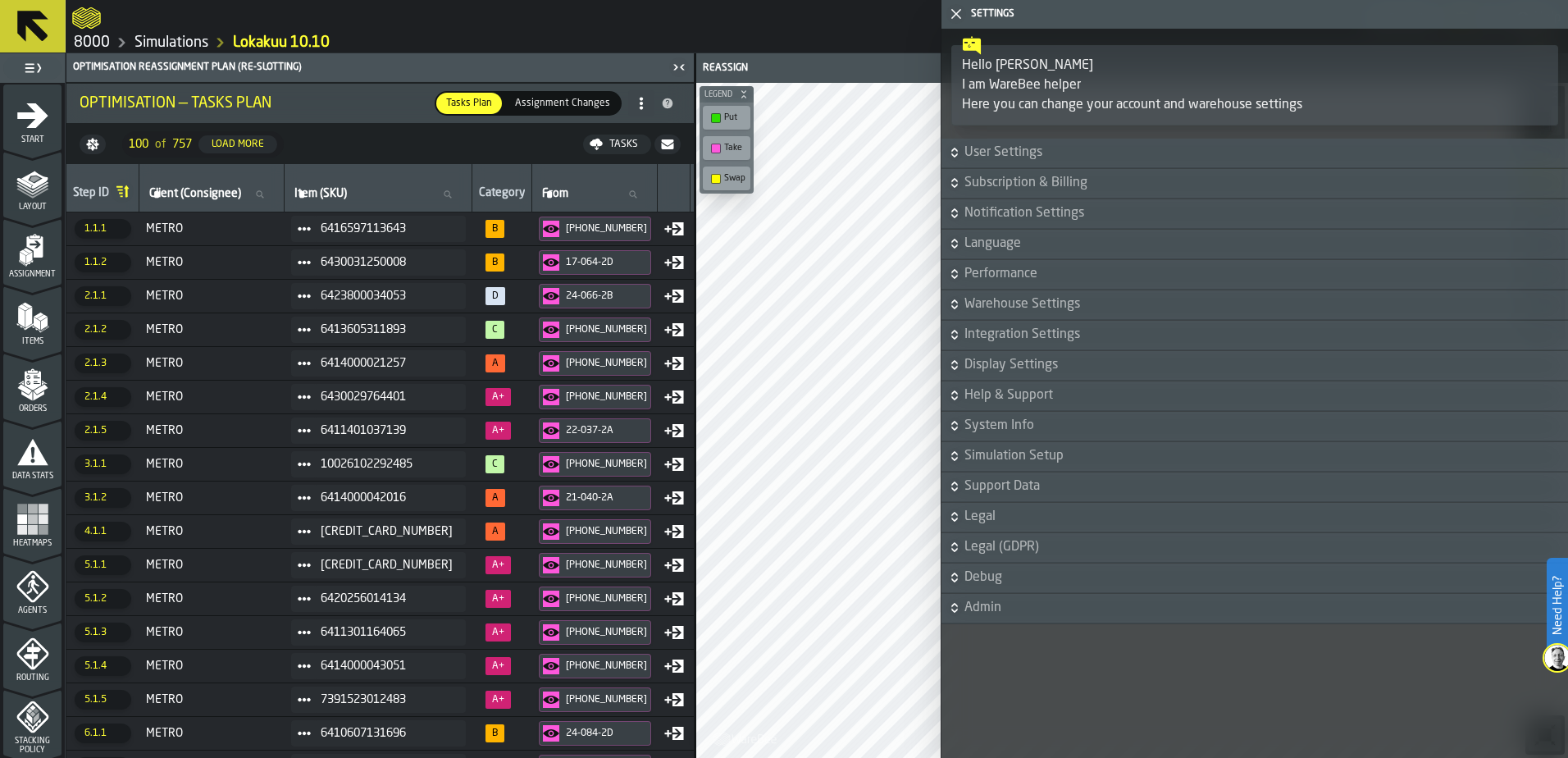
click at [952, 301] on icon "button-" at bounding box center [954, 304] width 16 height 16
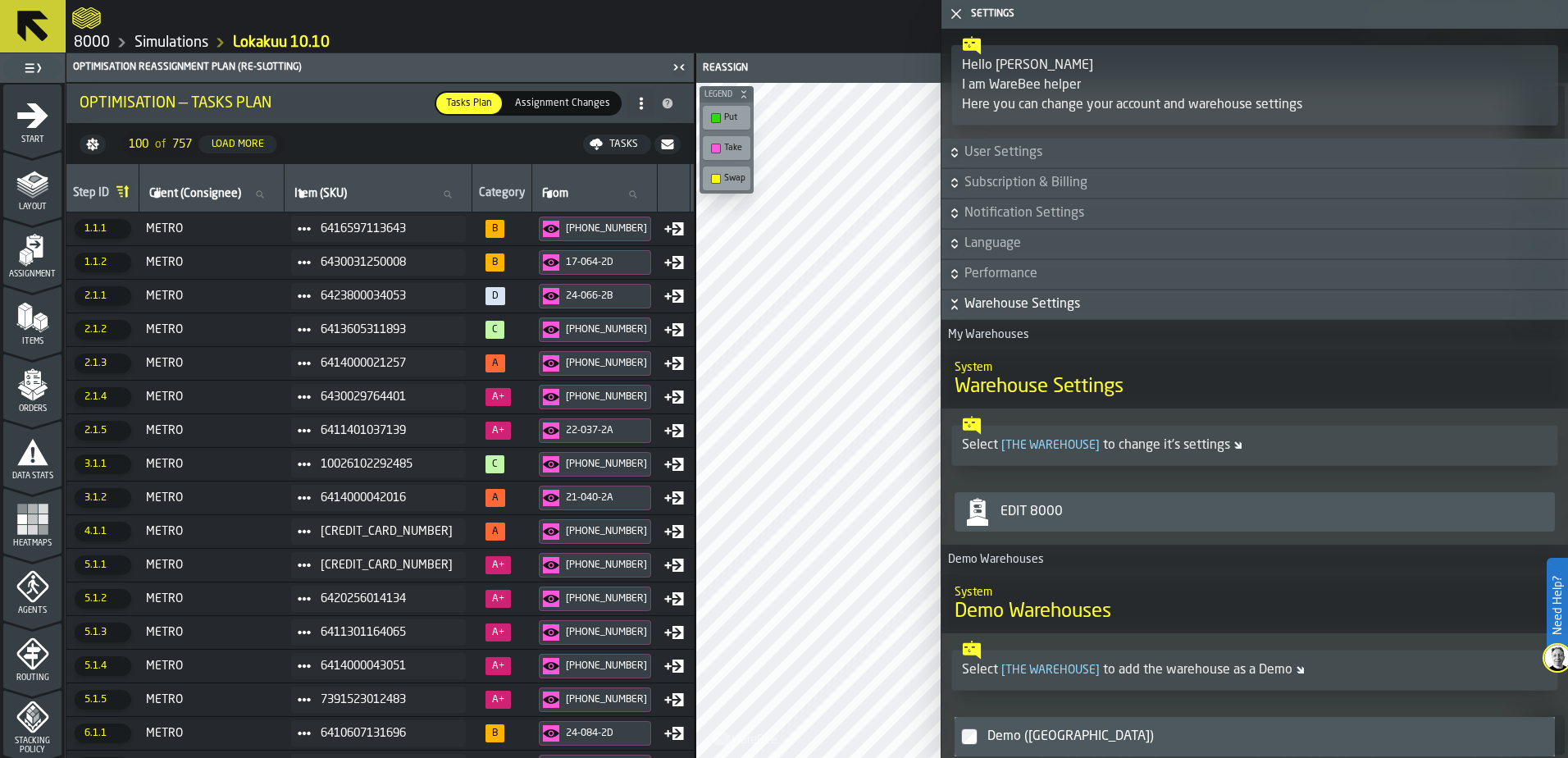
click at [952, 301] on icon "button-" at bounding box center [954, 304] width 16 height 16
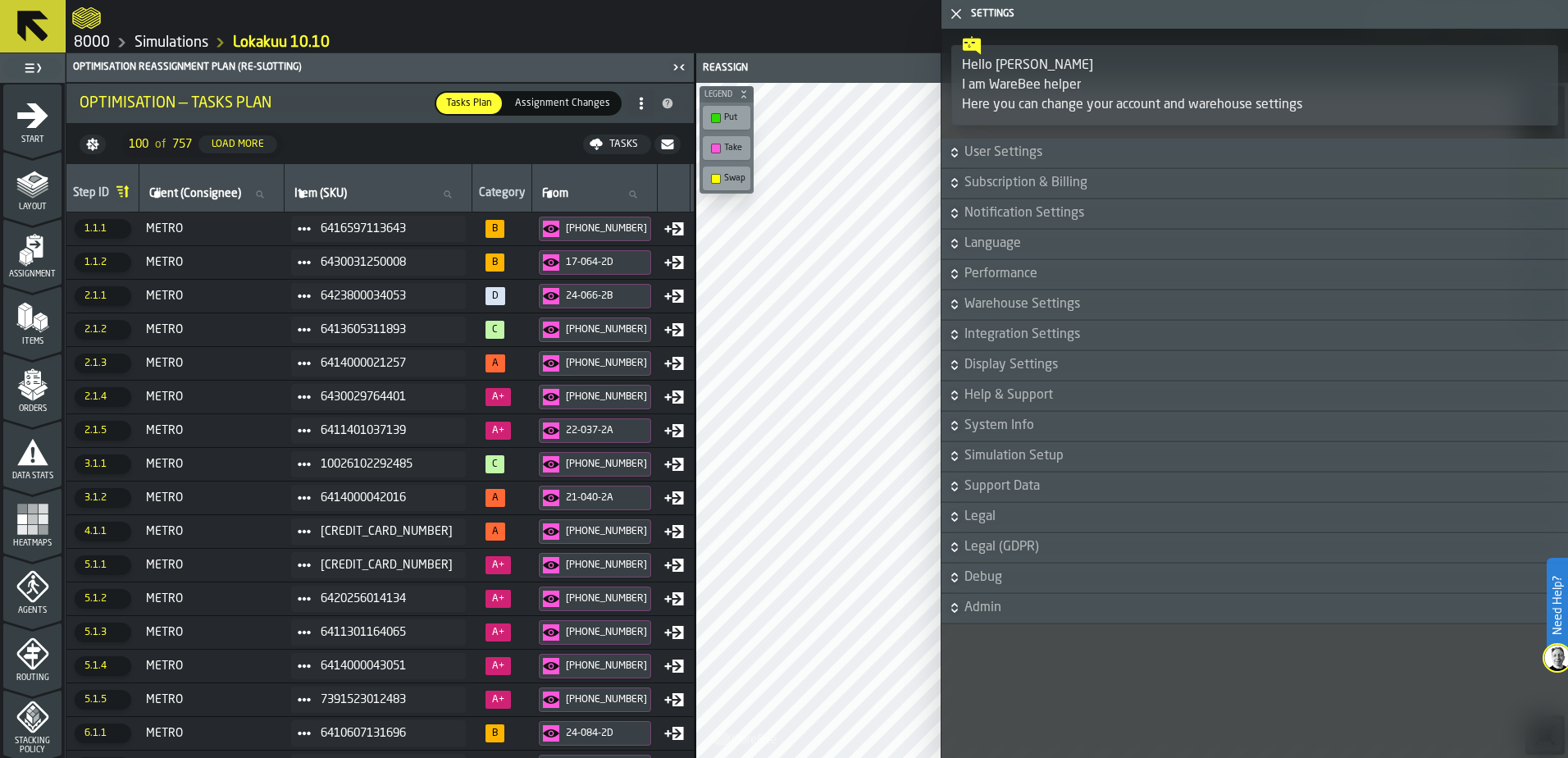
click at [954, 7] on icon "button-toggle-Close me" at bounding box center [956, 14] width 20 height 20
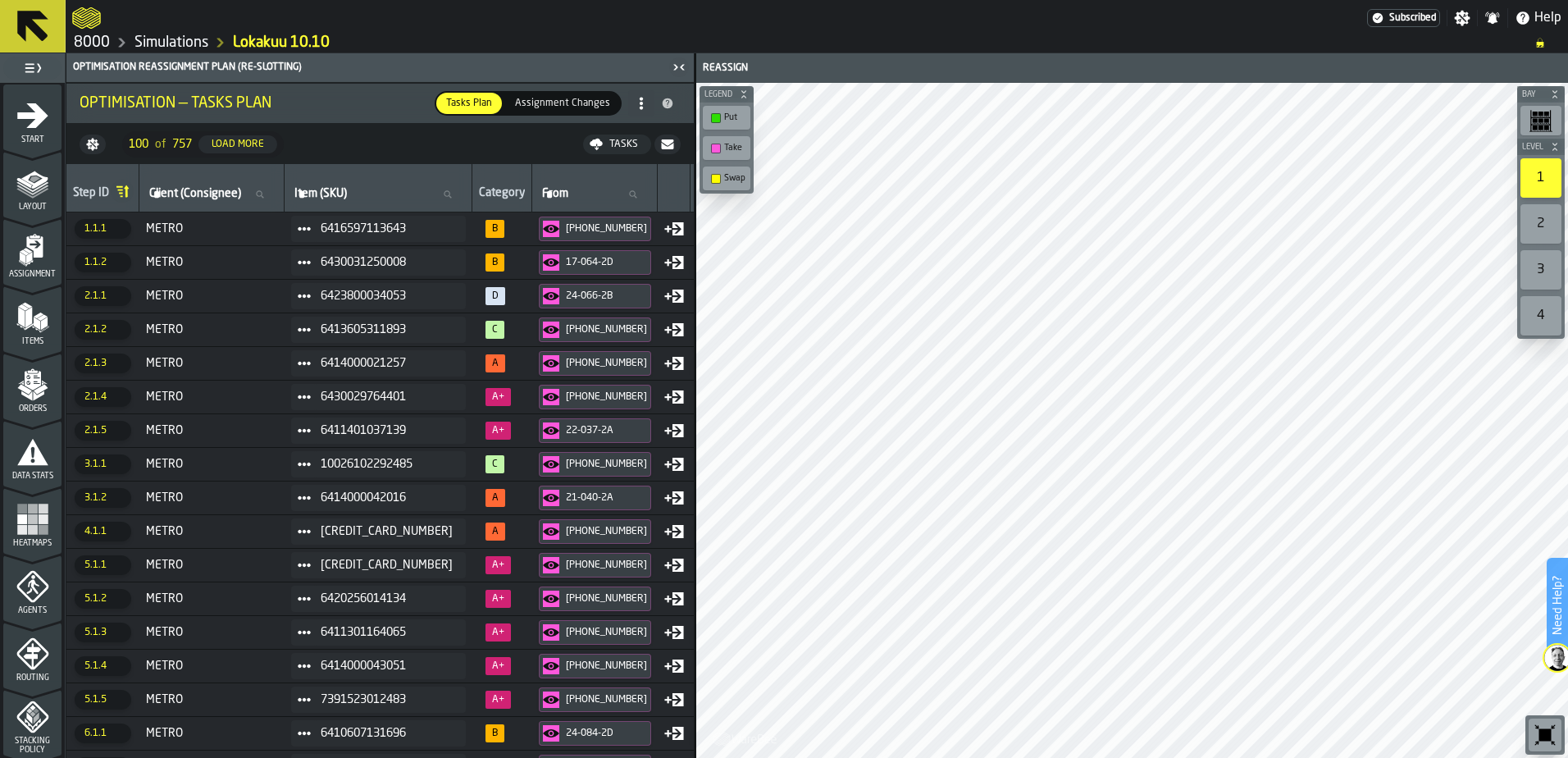
click at [898, 30] on div at bounding box center [720, 18] width 1295 height 29
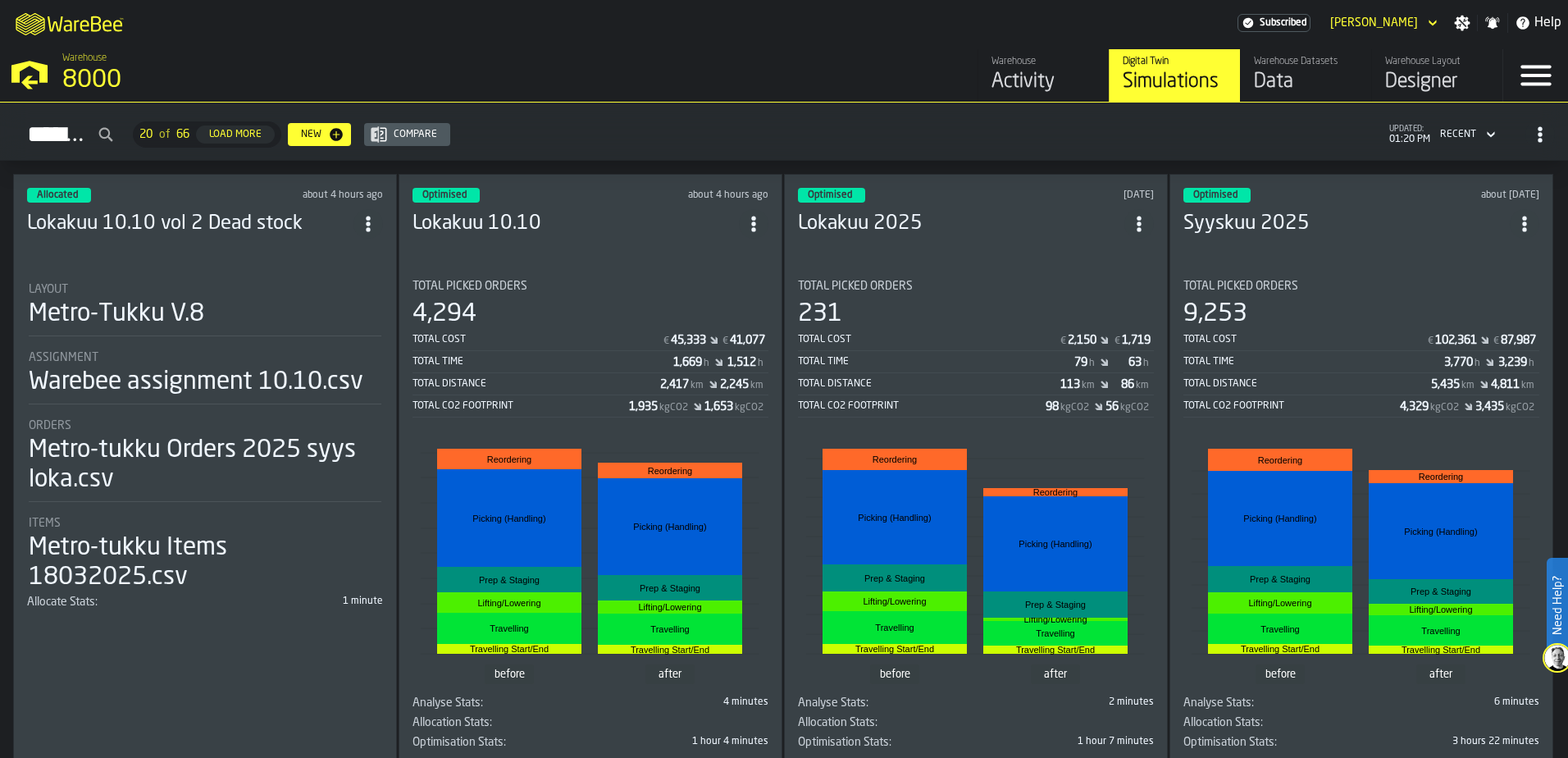
click at [594, 221] on h3 "Lokakuu 10.10" at bounding box center [575, 224] width 326 height 26
